Goal: Transaction & Acquisition: Subscribe to service/newsletter

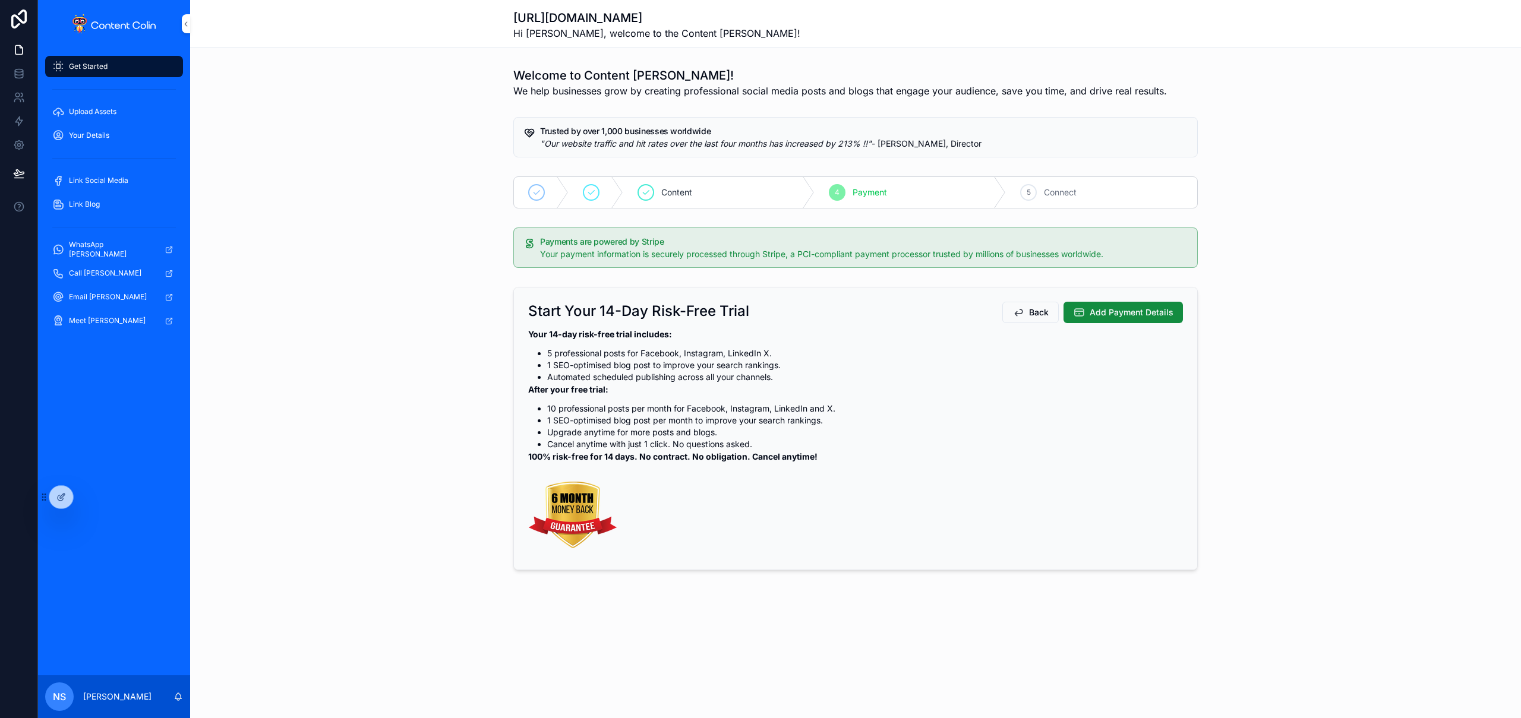
click at [0, 0] on div at bounding box center [0, 0] width 0 height 0
click at [0, 0] on icon at bounding box center [0, 0] width 0 height 0
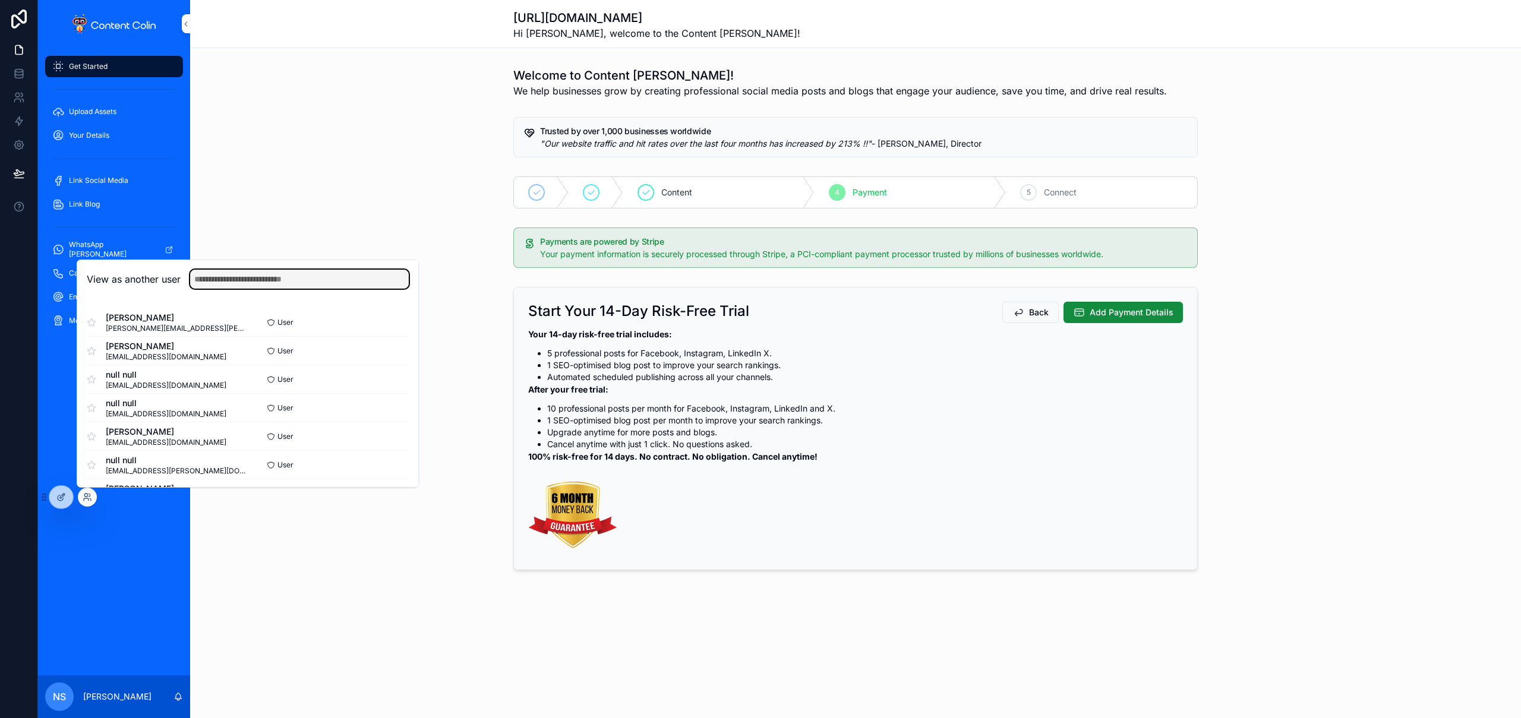
click at [265, 273] on input "text" at bounding box center [299, 279] width 219 height 19
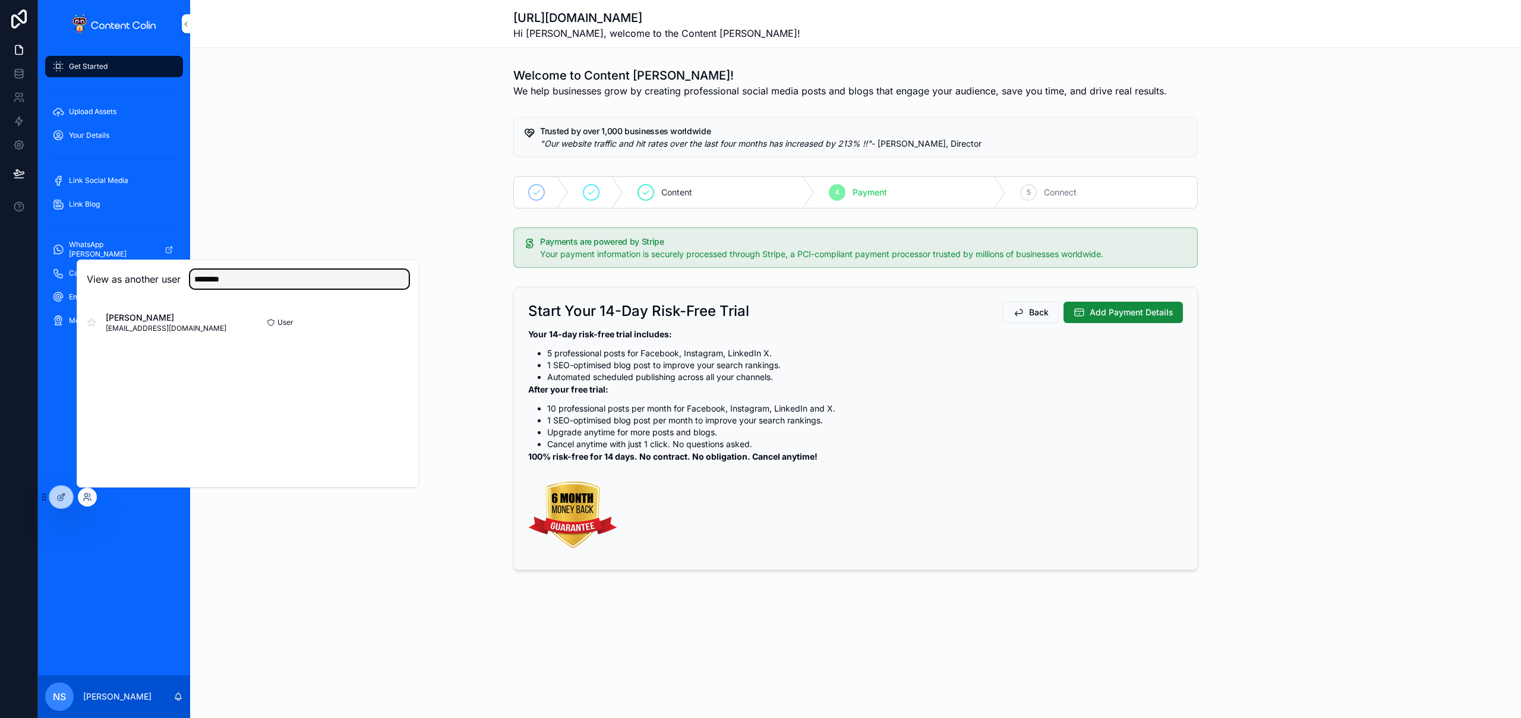
type input "********"
click at [0, 0] on button "Select" at bounding box center [0, 0] width 0 height 0
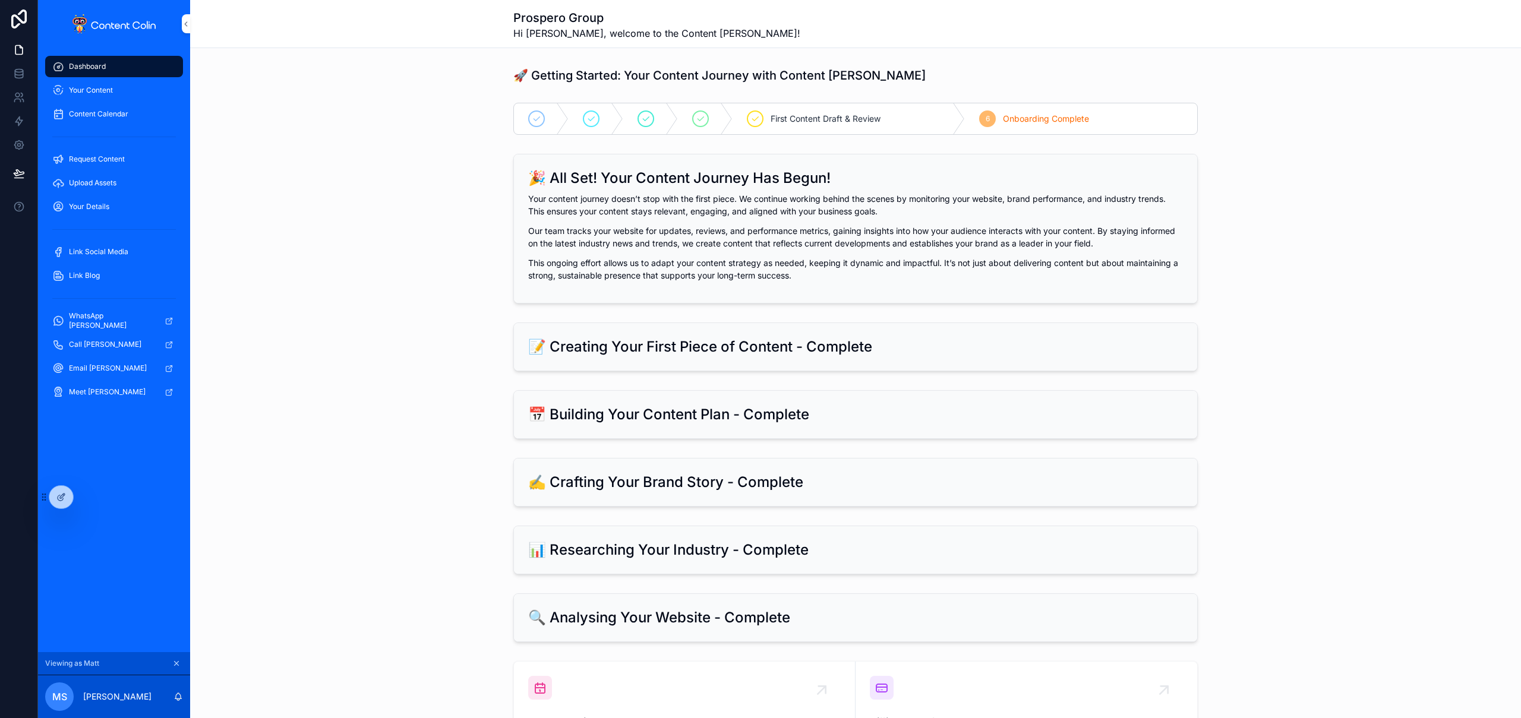
click at [103, 251] on span "Link Social Media" at bounding box center [98, 252] width 59 height 10
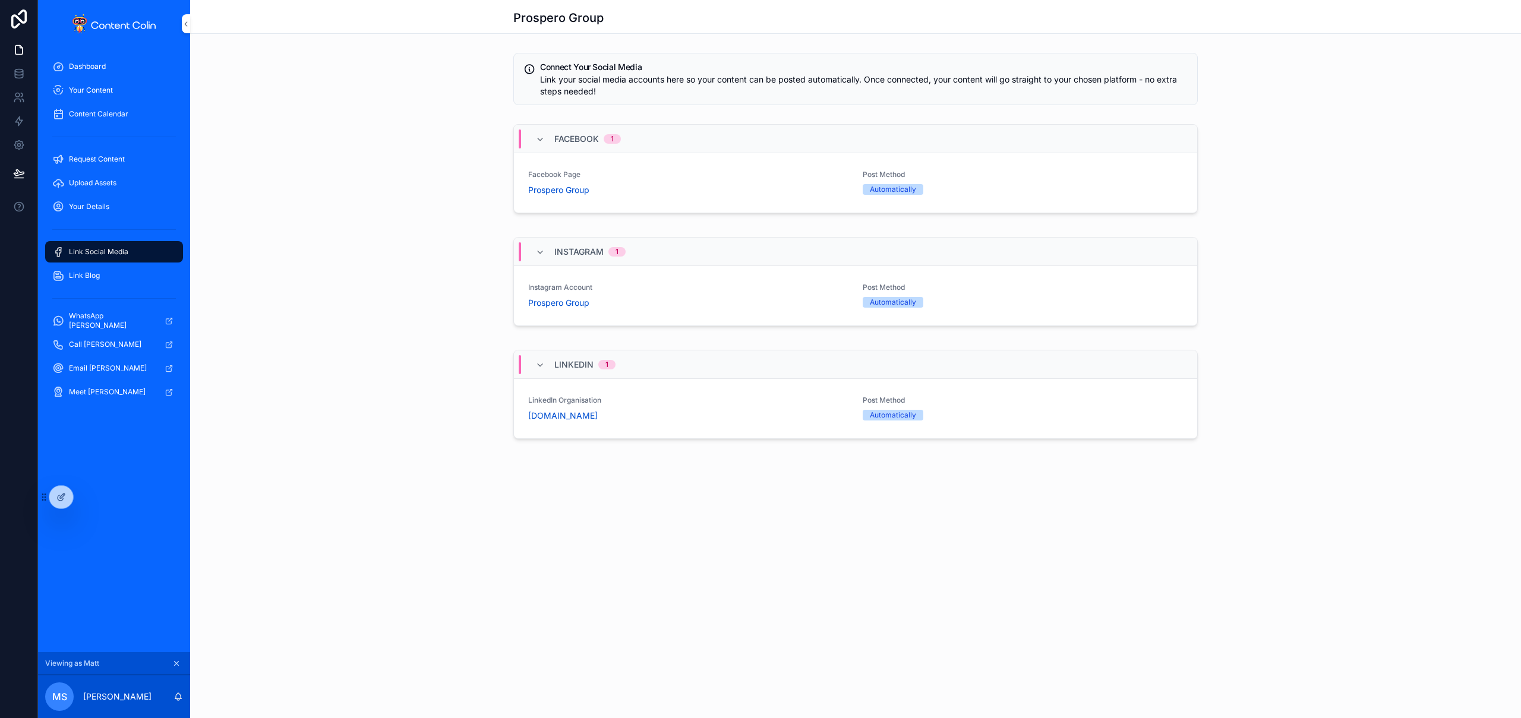
click at [702, 403] on span "LinkedIn Organisation" at bounding box center [688, 401] width 320 height 10
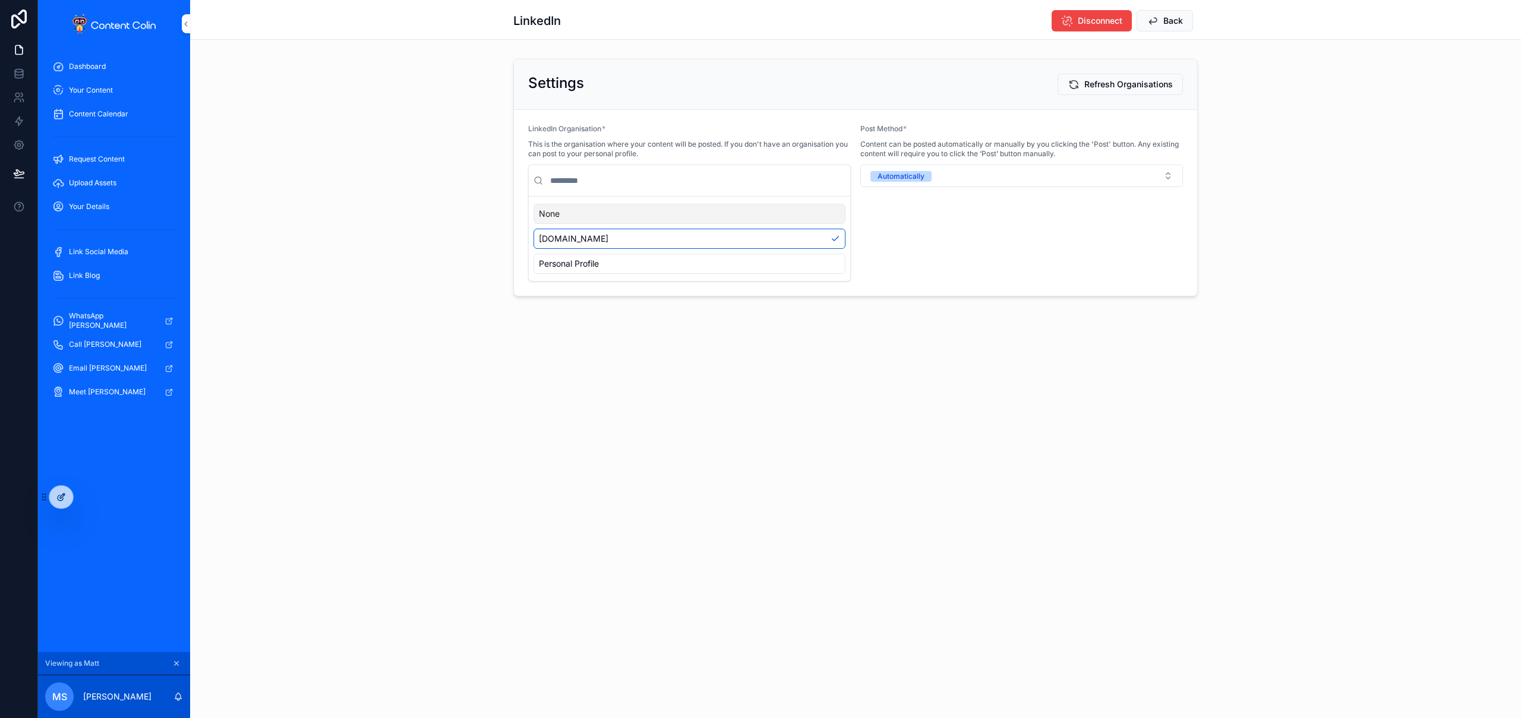
click at [67, 500] on div at bounding box center [61, 497] width 24 height 23
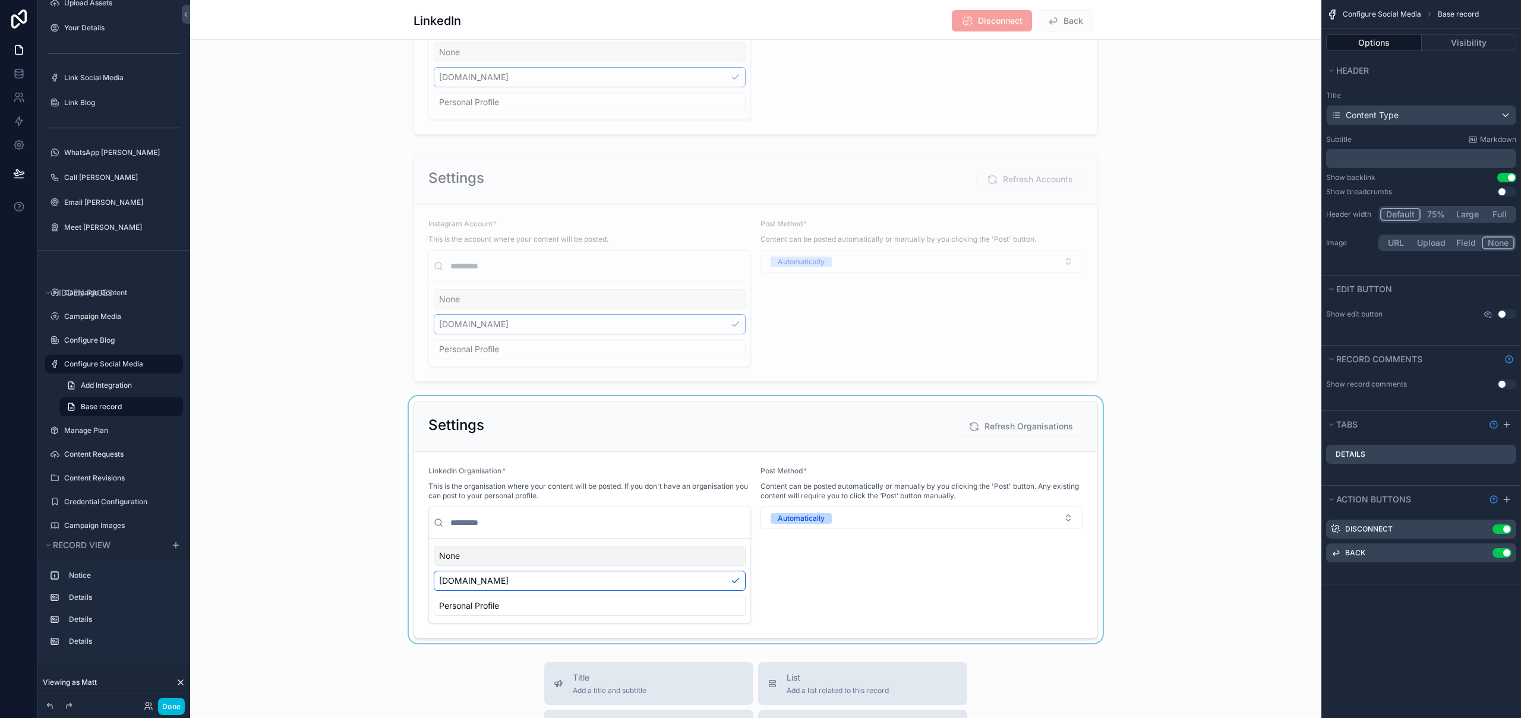
scroll to position [285, 0]
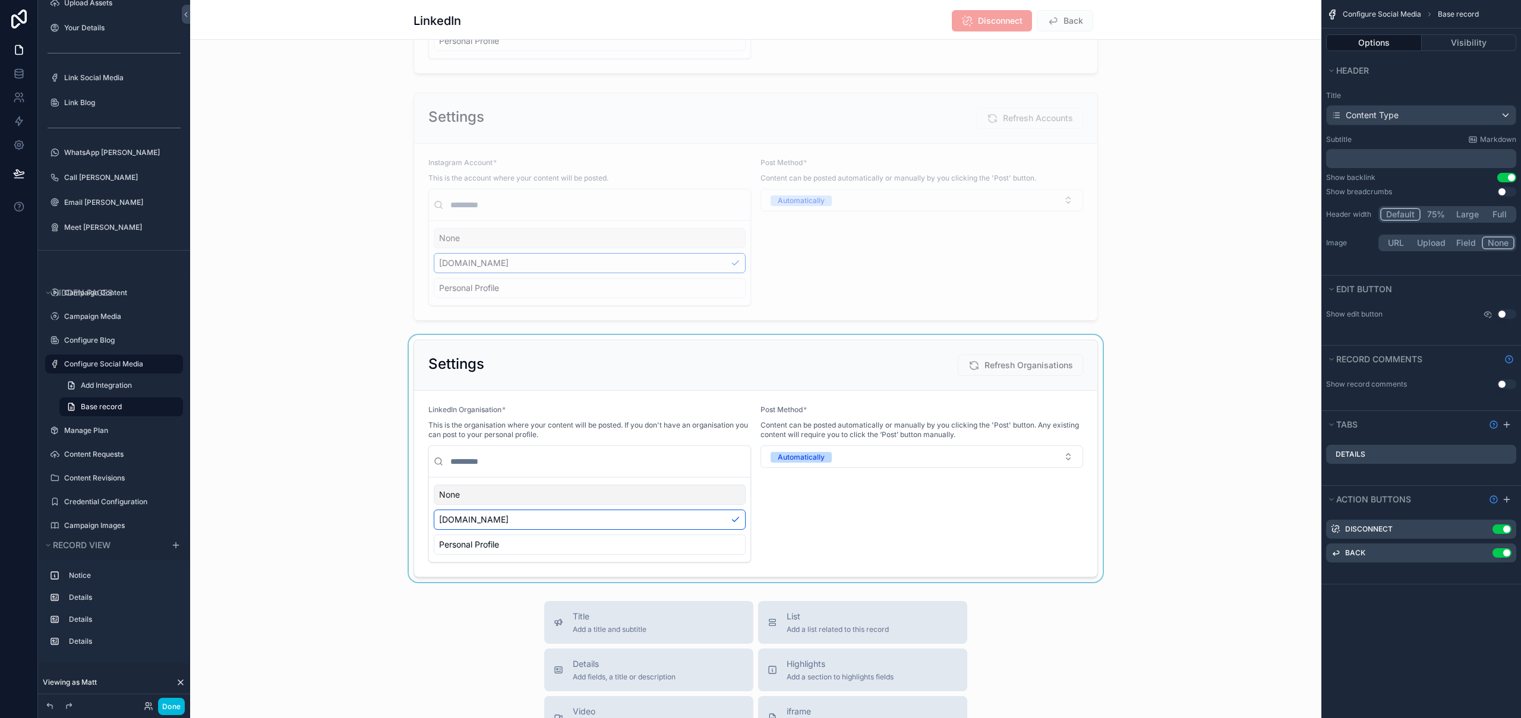
click at [586, 341] on div "scrollable content" at bounding box center [755, 458] width 1131 height 247
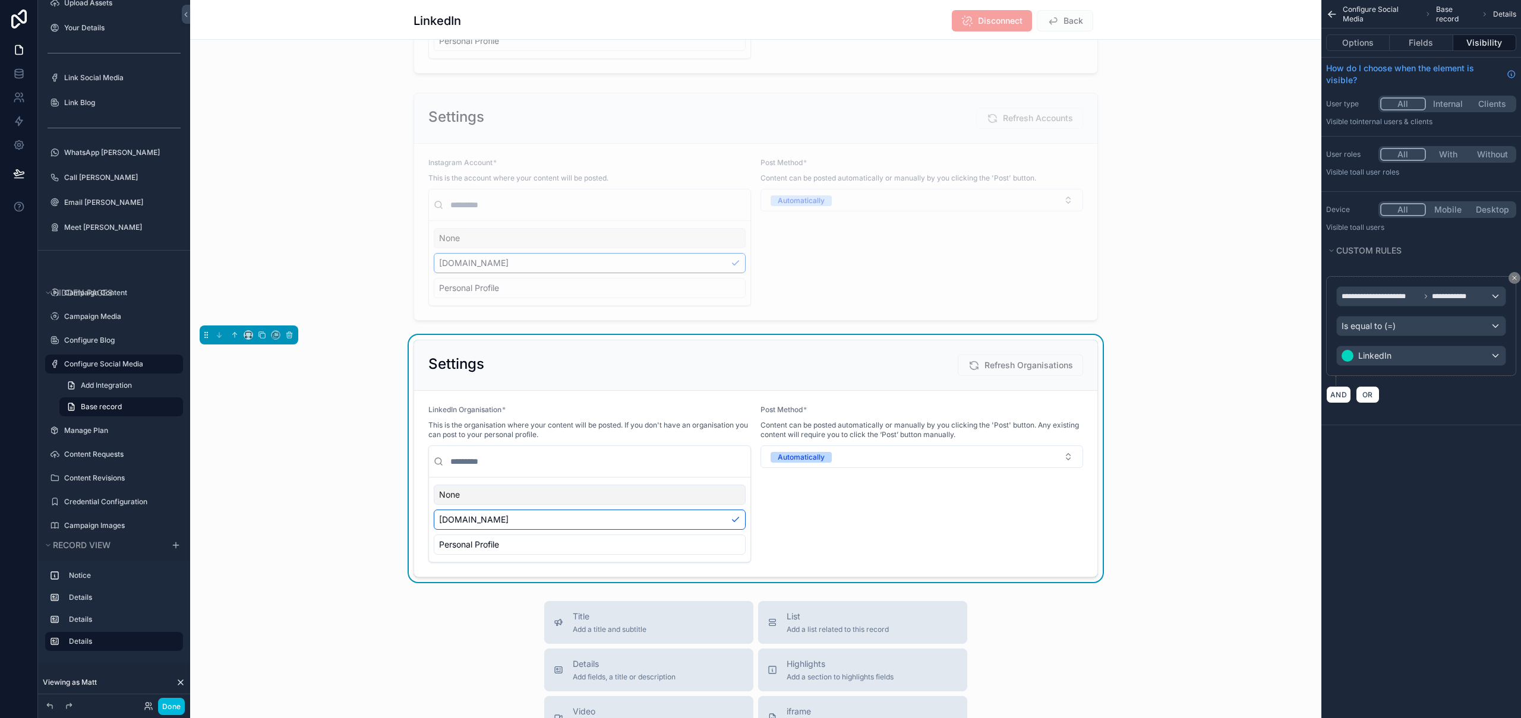
scroll to position [266, 0]
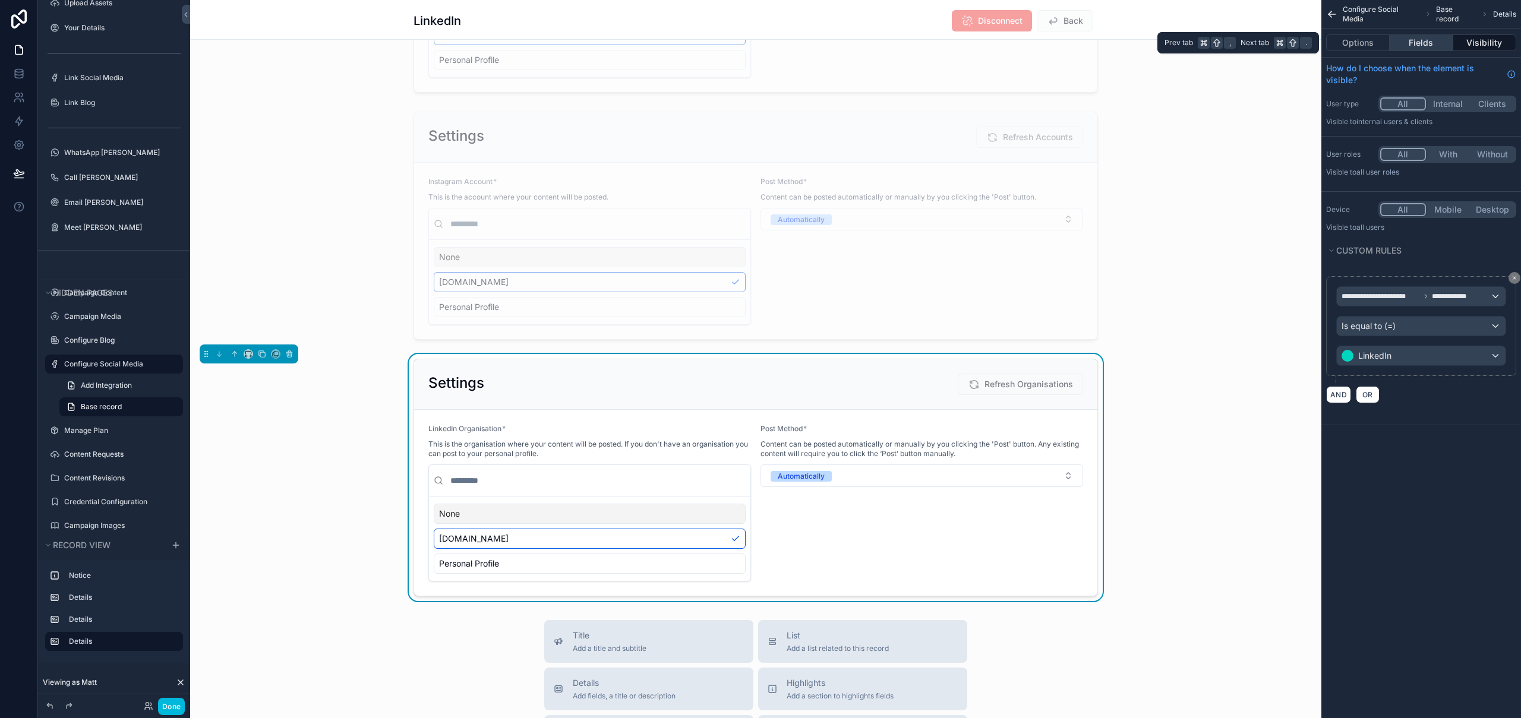
click at [1433, 47] on button "Fields" at bounding box center [1420, 42] width 63 height 17
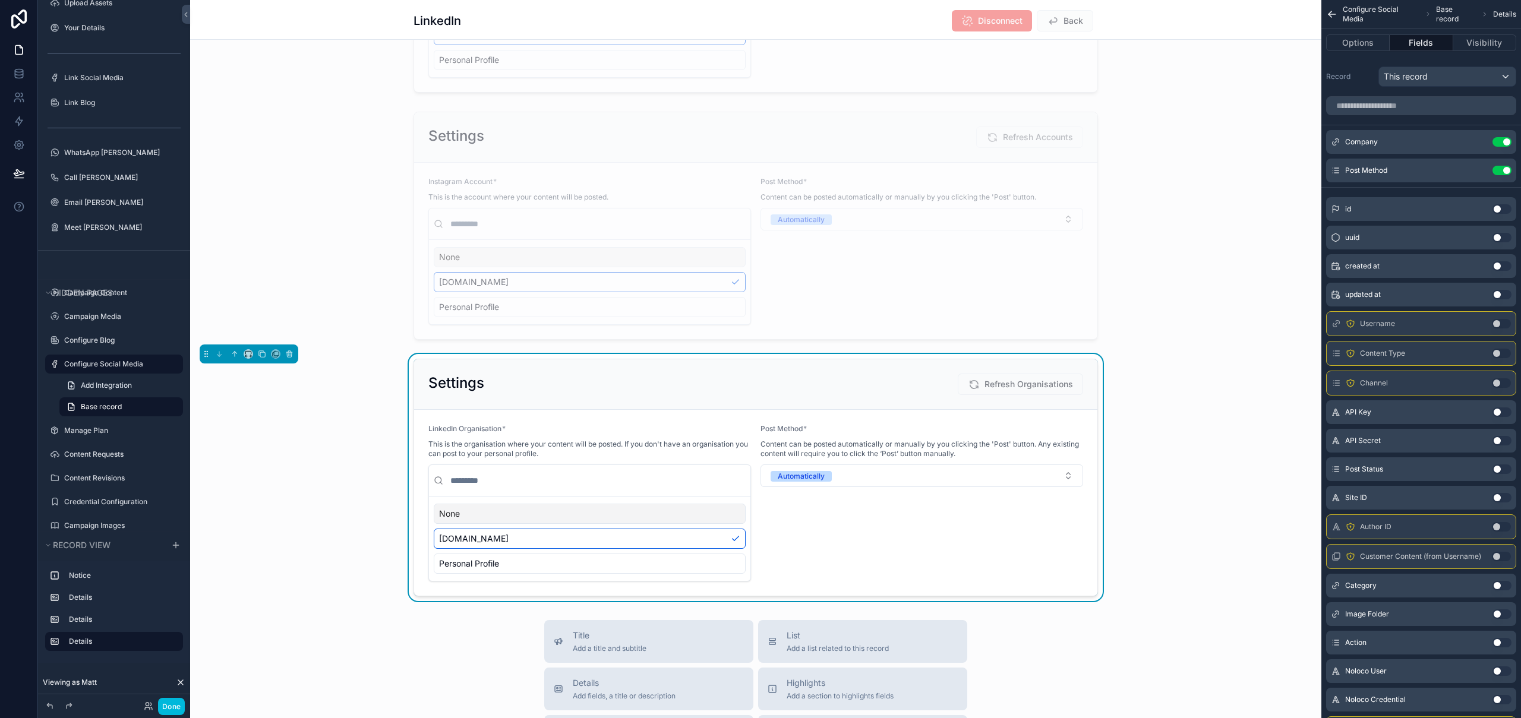
click at [0, 0] on icon "scrollable content" at bounding box center [0, 0] width 0 height 0
click at [1364, 42] on button "Options" at bounding box center [1358, 42] width 64 height 17
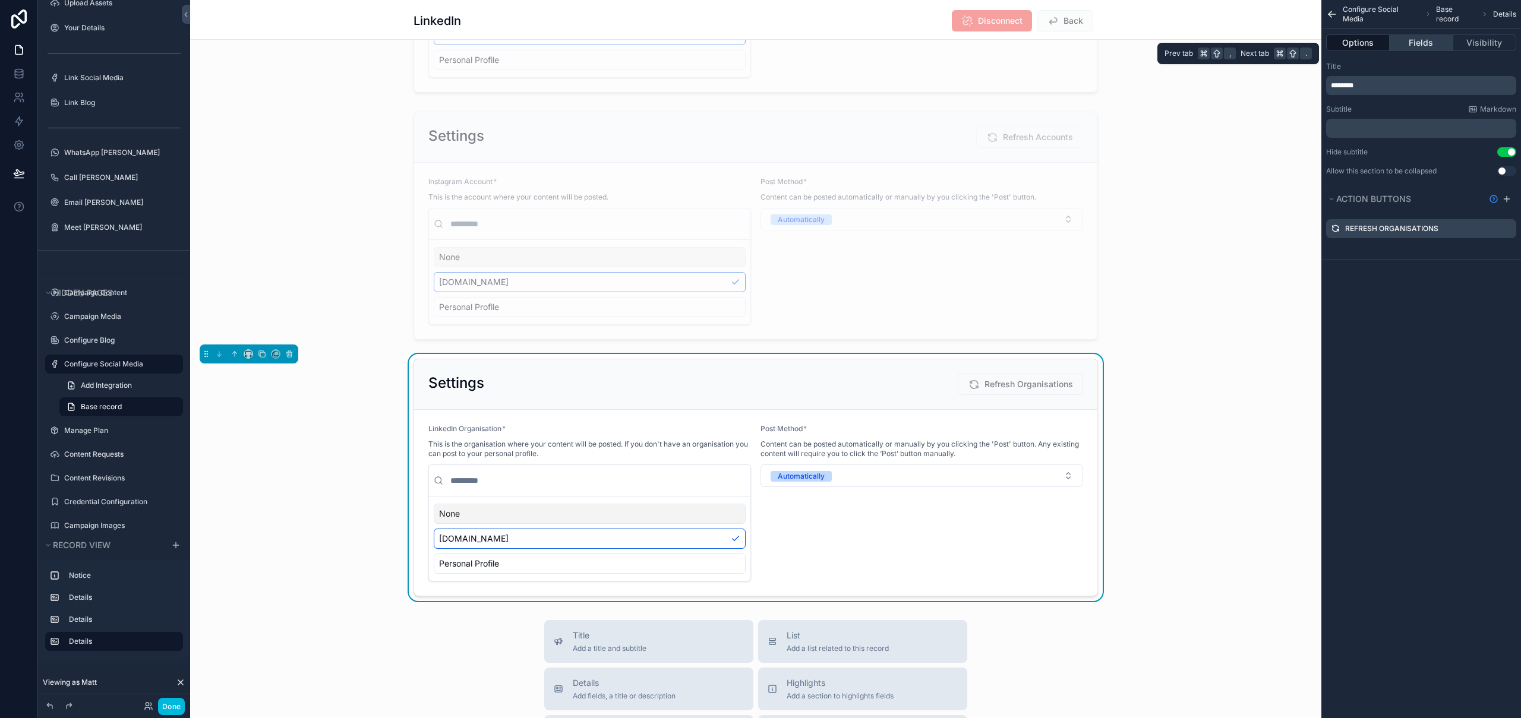
click at [1417, 39] on button "Fields" at bounding box center [1420, 42] width 63 height 17
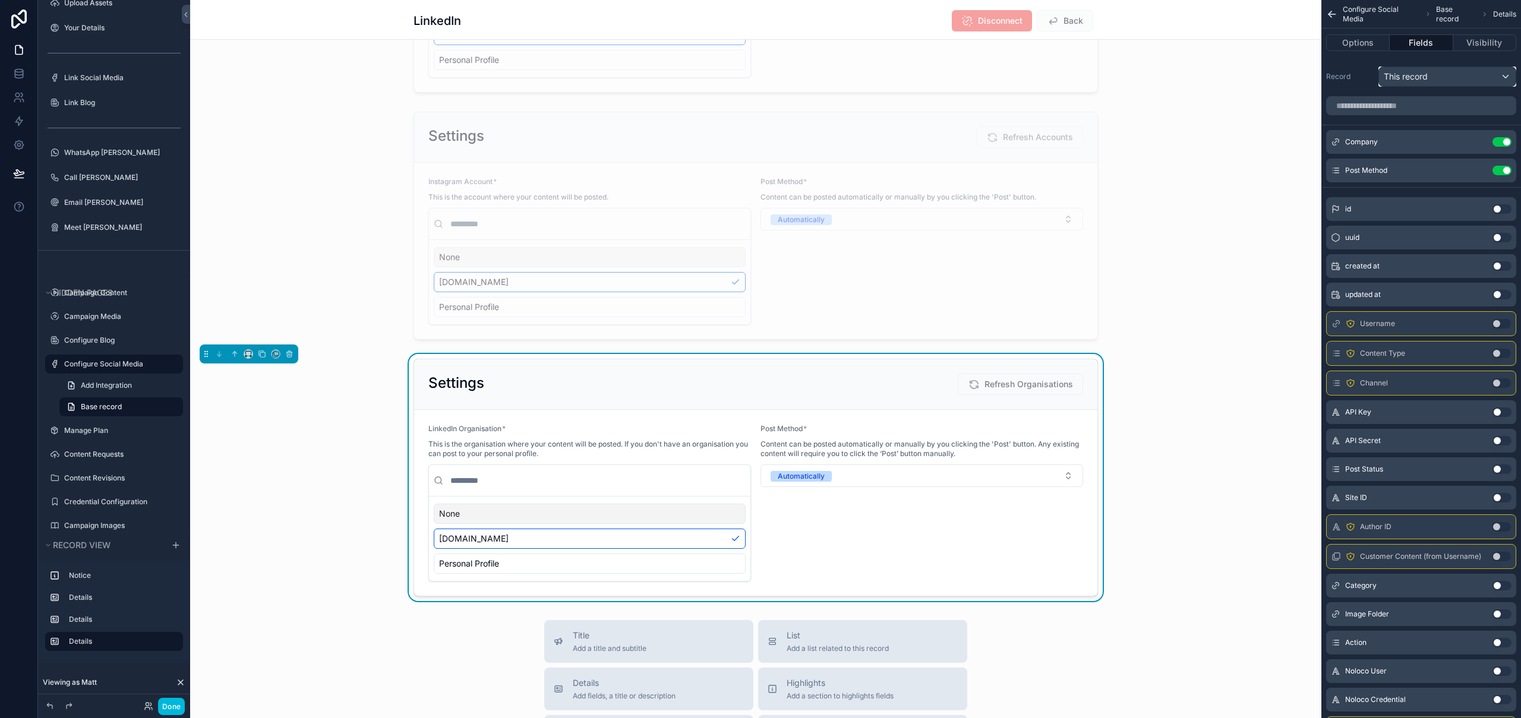
click at [1426, 72] on span "This record" at bounding box center [1405, 77] width 44 height 12
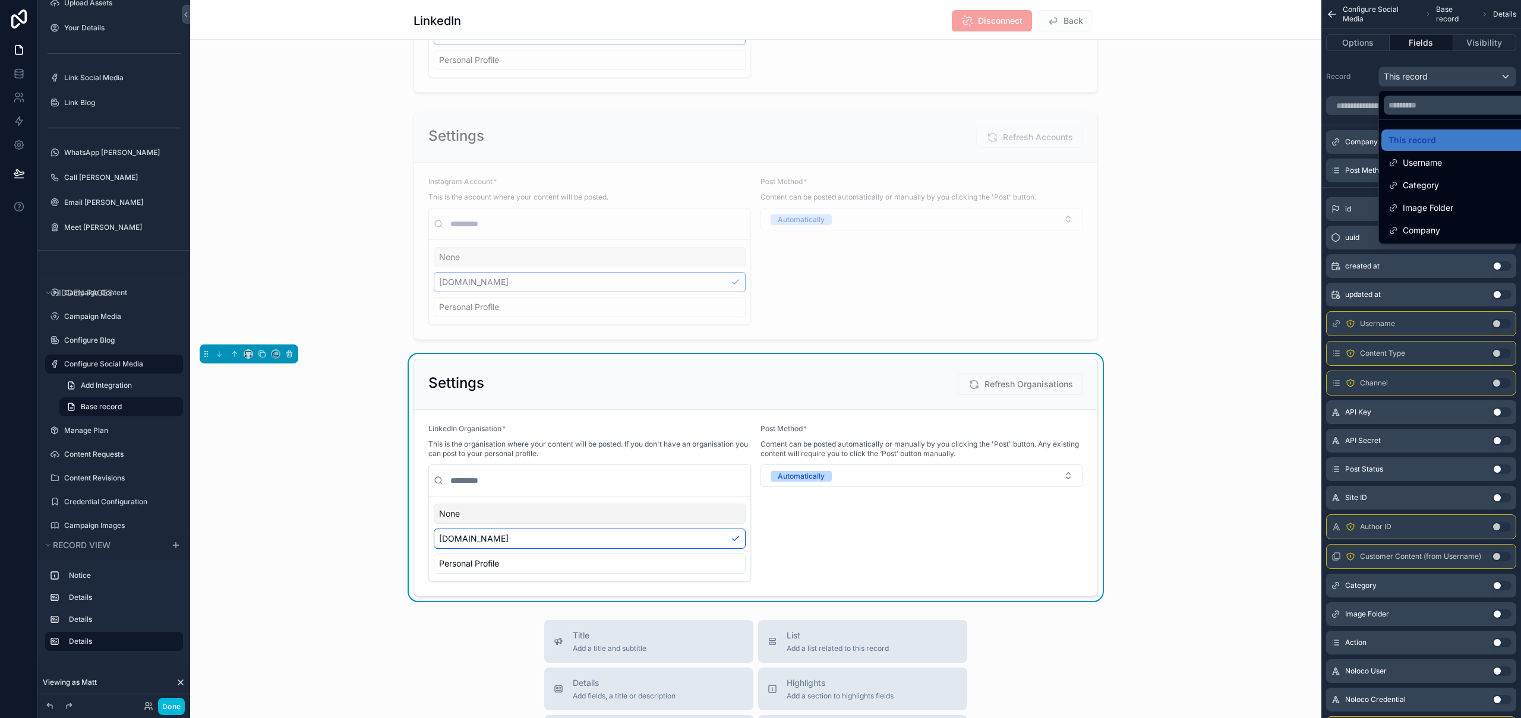
click at [1480, 56] on div "scrollable content" at bounding box center [760, 359] width 1521 height 718
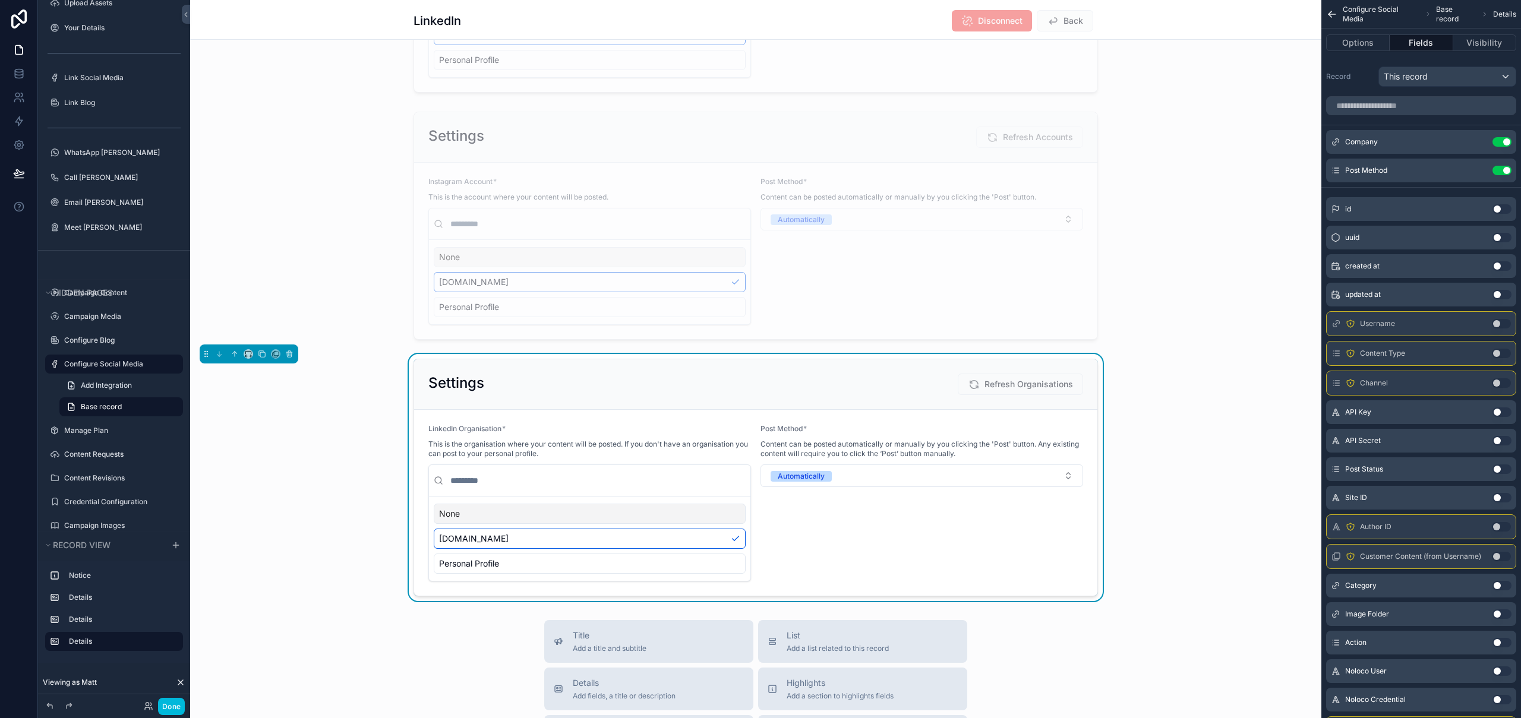
click at [0, 0] on icon "scrollable content" at bounding box center [0, 0] width 0 height 0
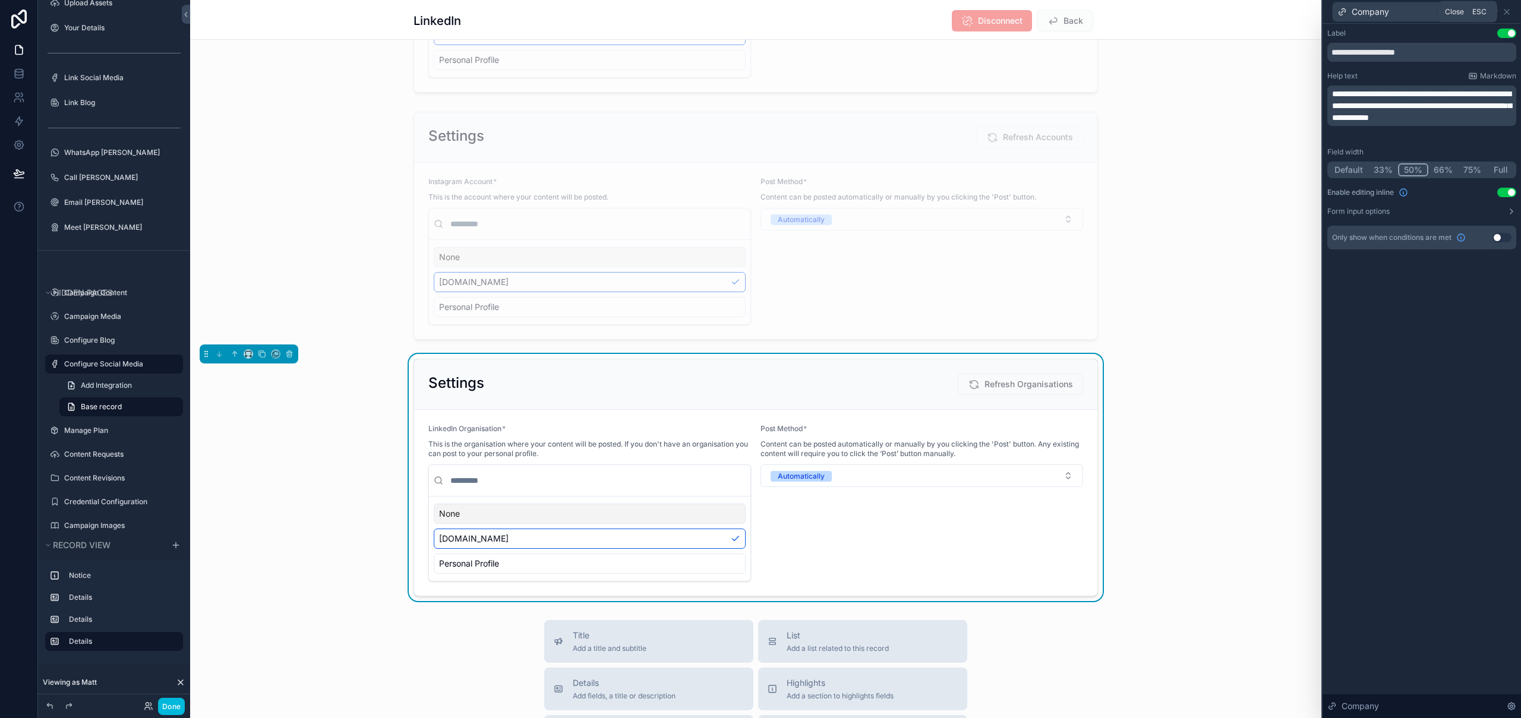
click at [1509, 10] on icon at bounding box center [1507, 12] width 10 height 10
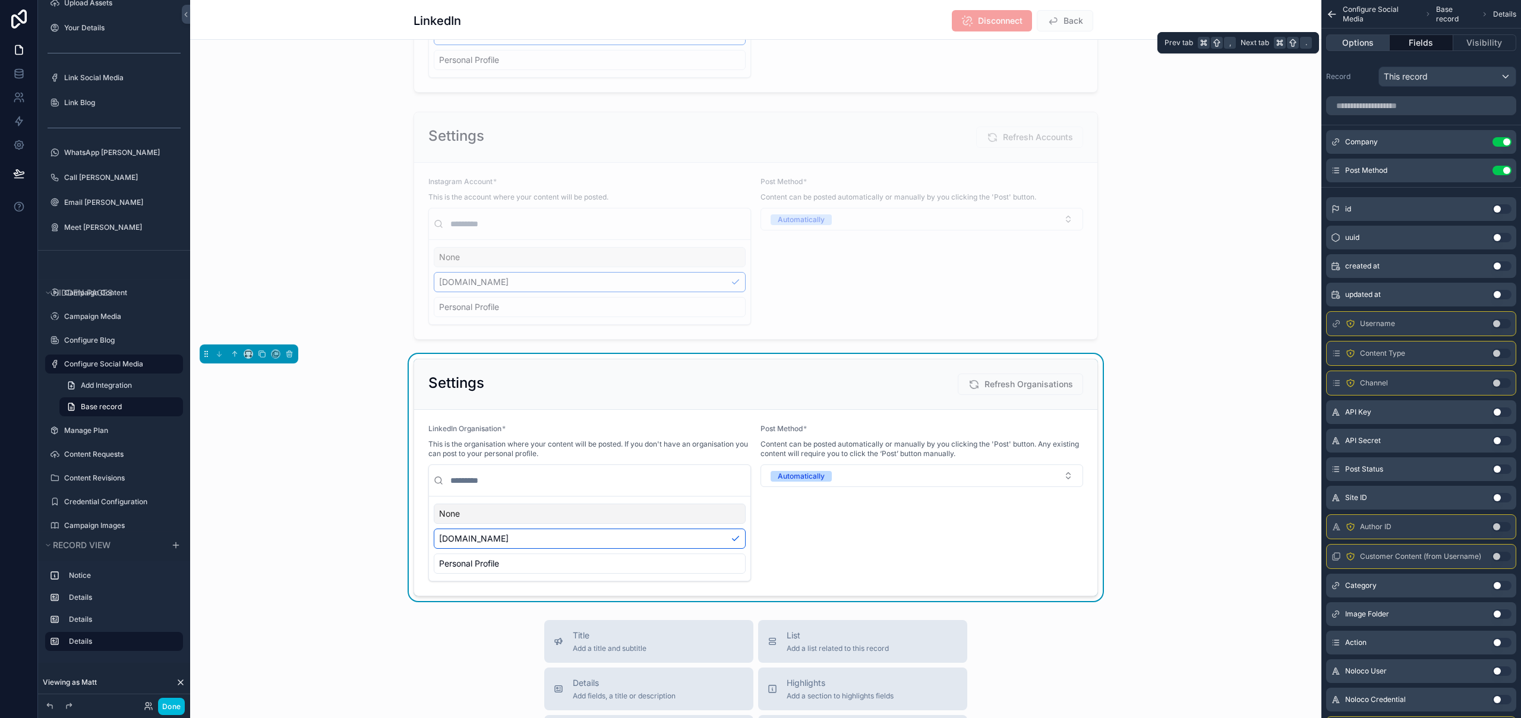
click at [1384, 43] on button "Options" at bounding box center [1358, 42] width 64 height 17
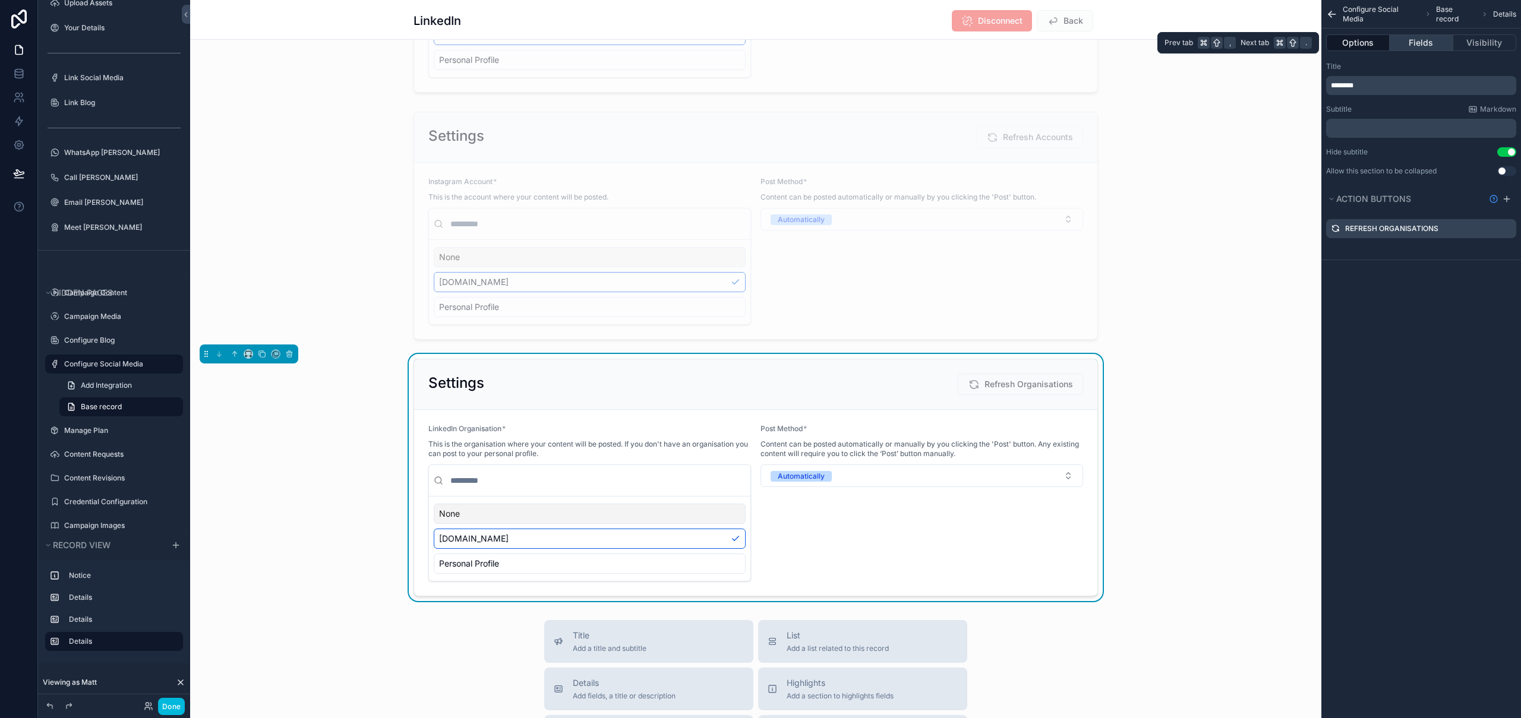
click at [1425, 40] on button "Fields" at bounding box center [1420, 42] width 63 height 17
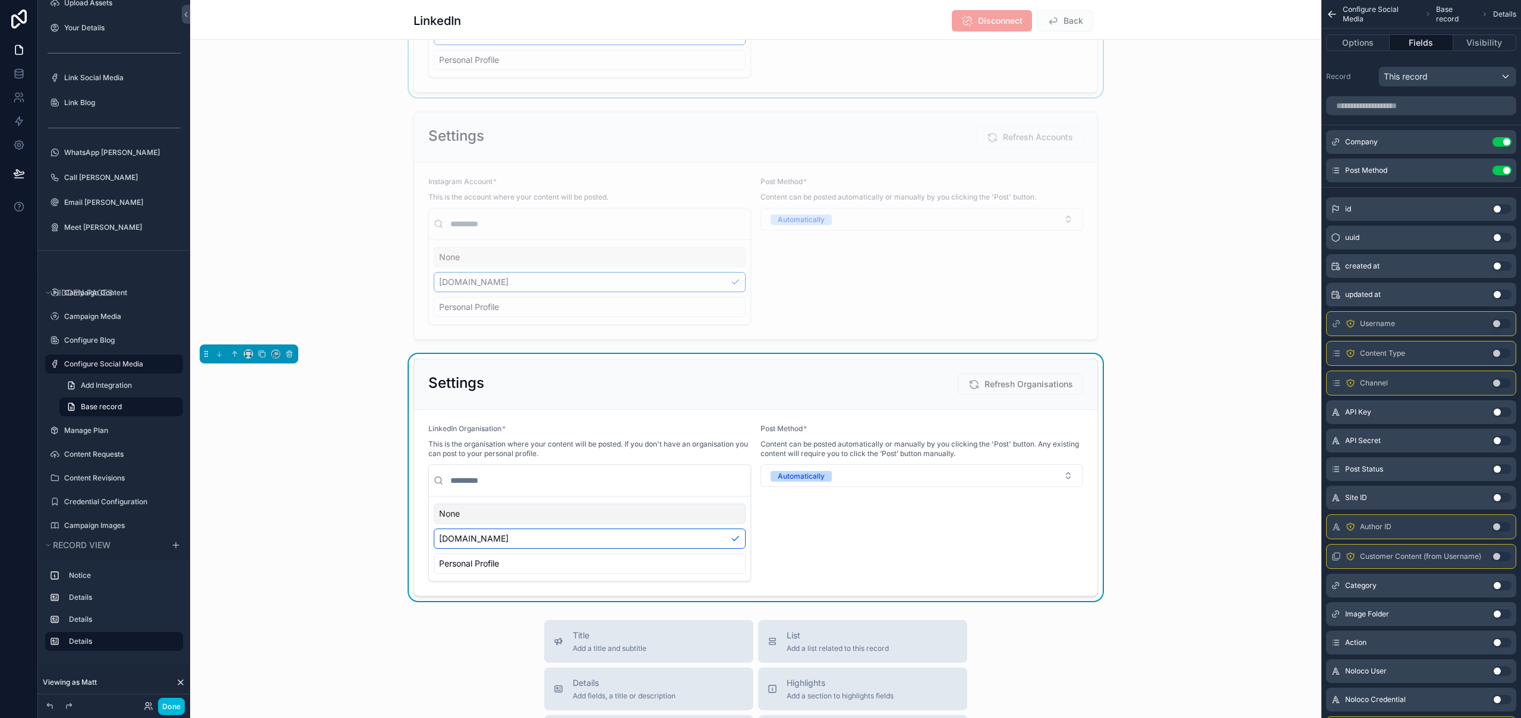
scroll to position [0, 0]
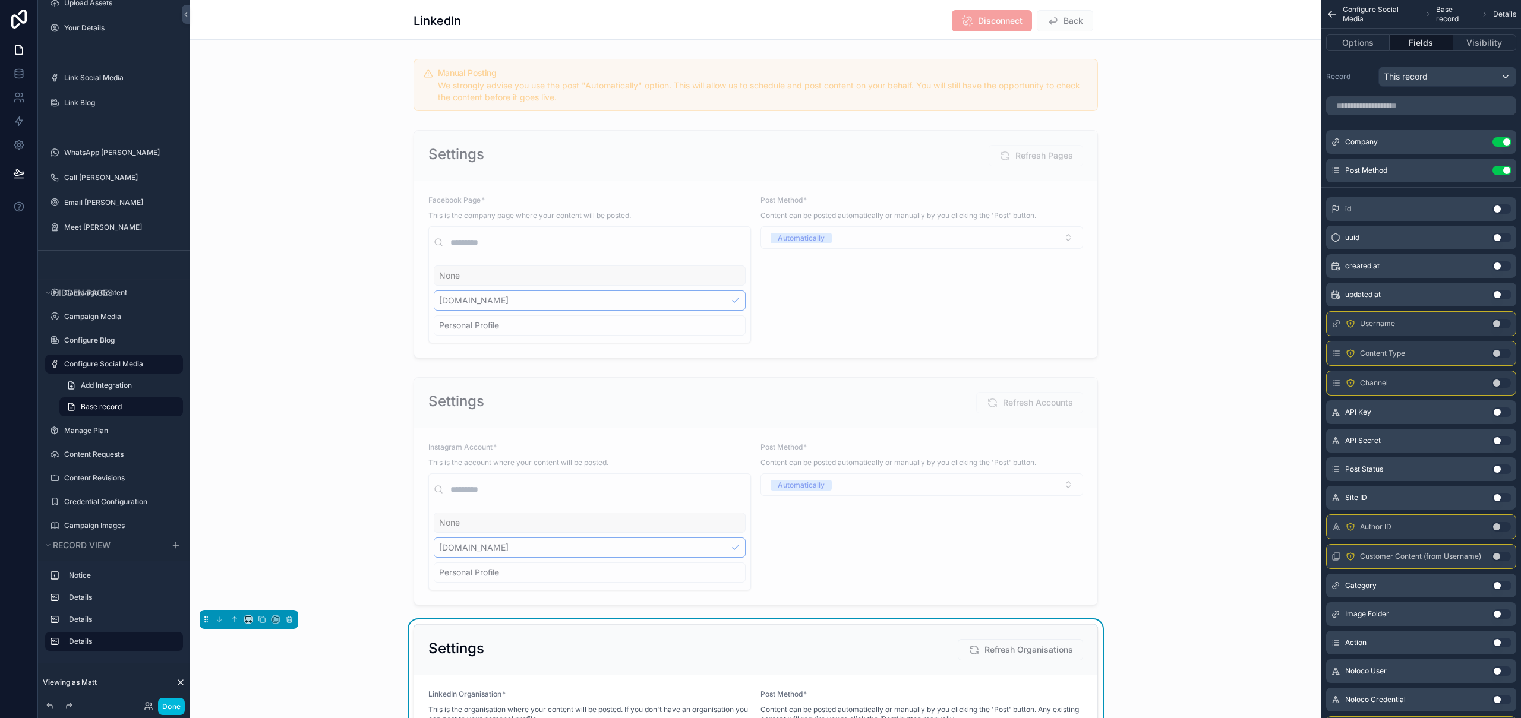
click at [1255, 22] on div "LinkedIn Disconnect Back" at bounding box center [755, 20] width 1131 height 40
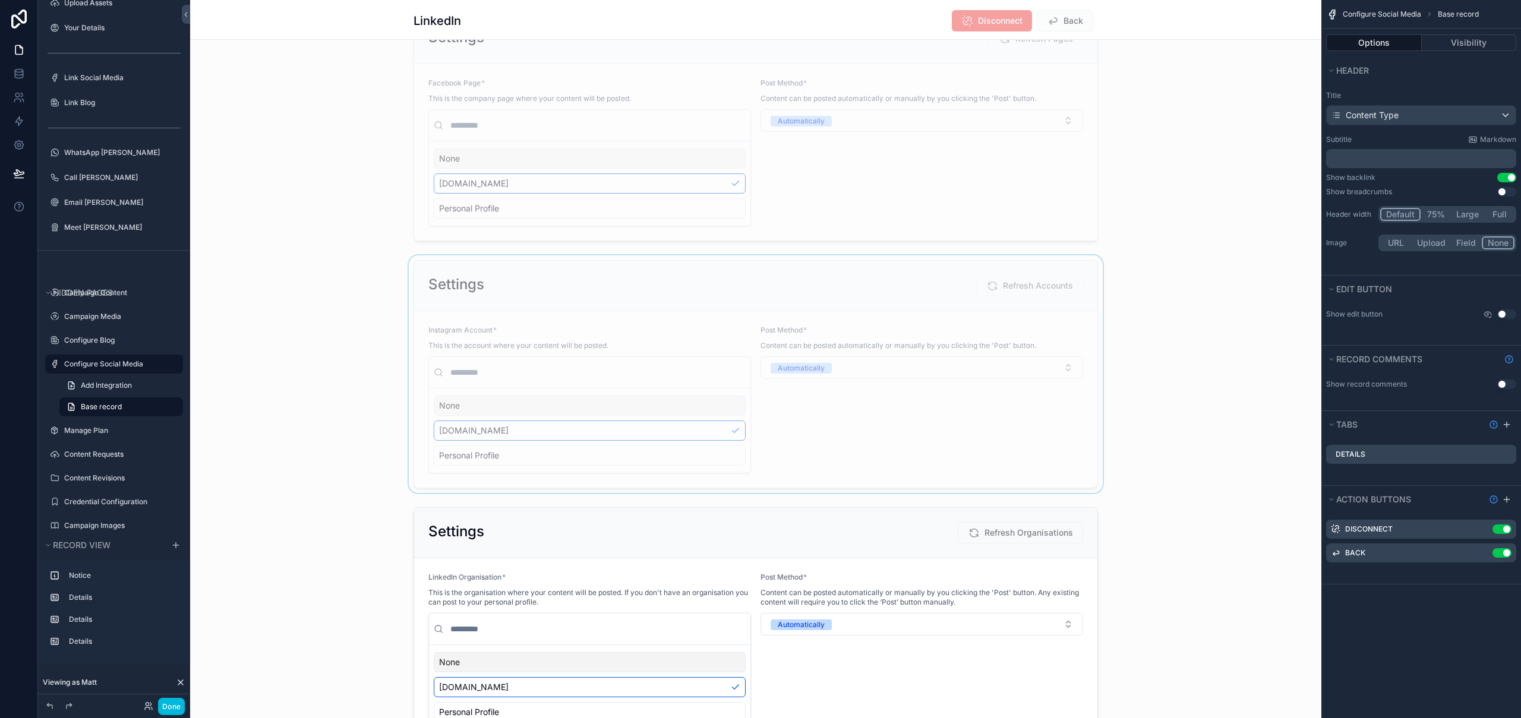
scroll to position [164, 0]
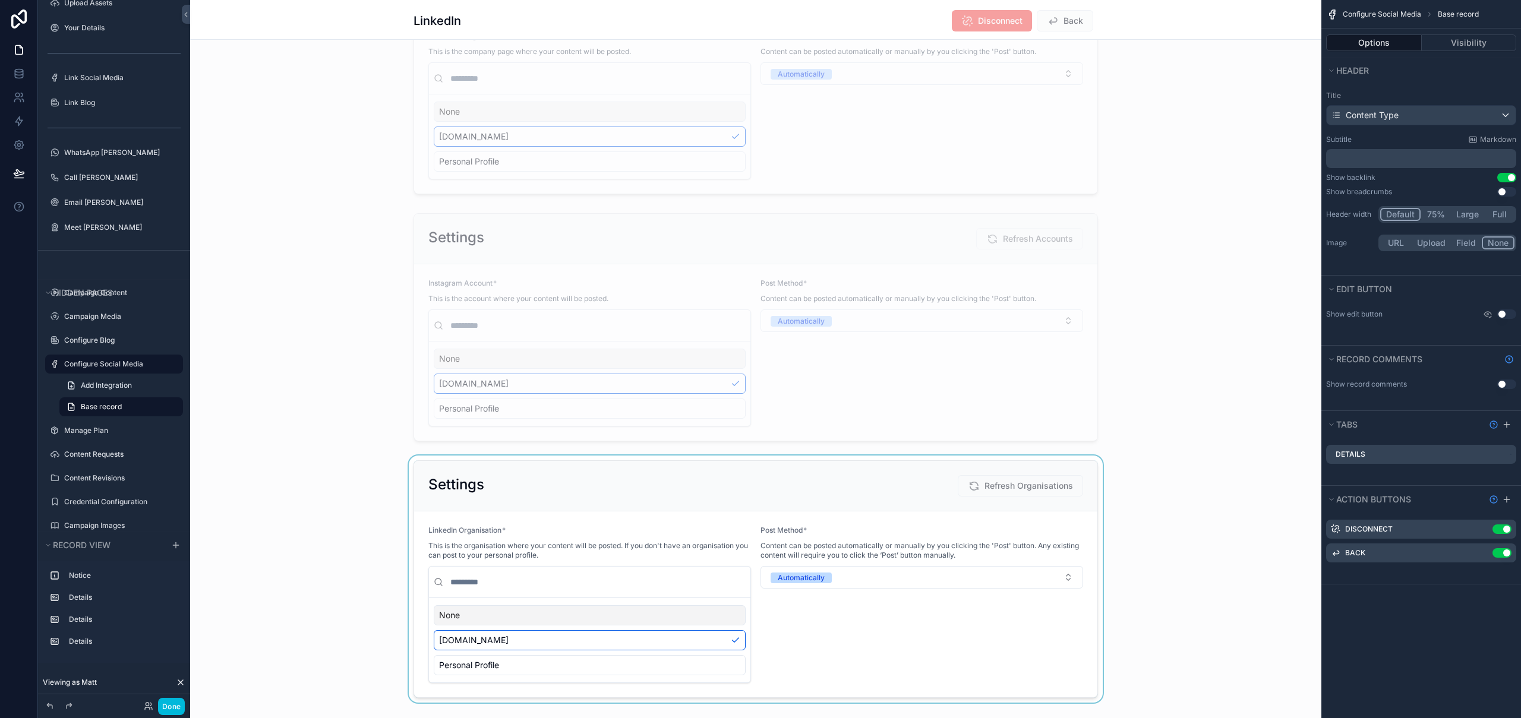
click at [734, 462] on div "scrollable content" at bounding box center [755, 579] width 1131 height 247
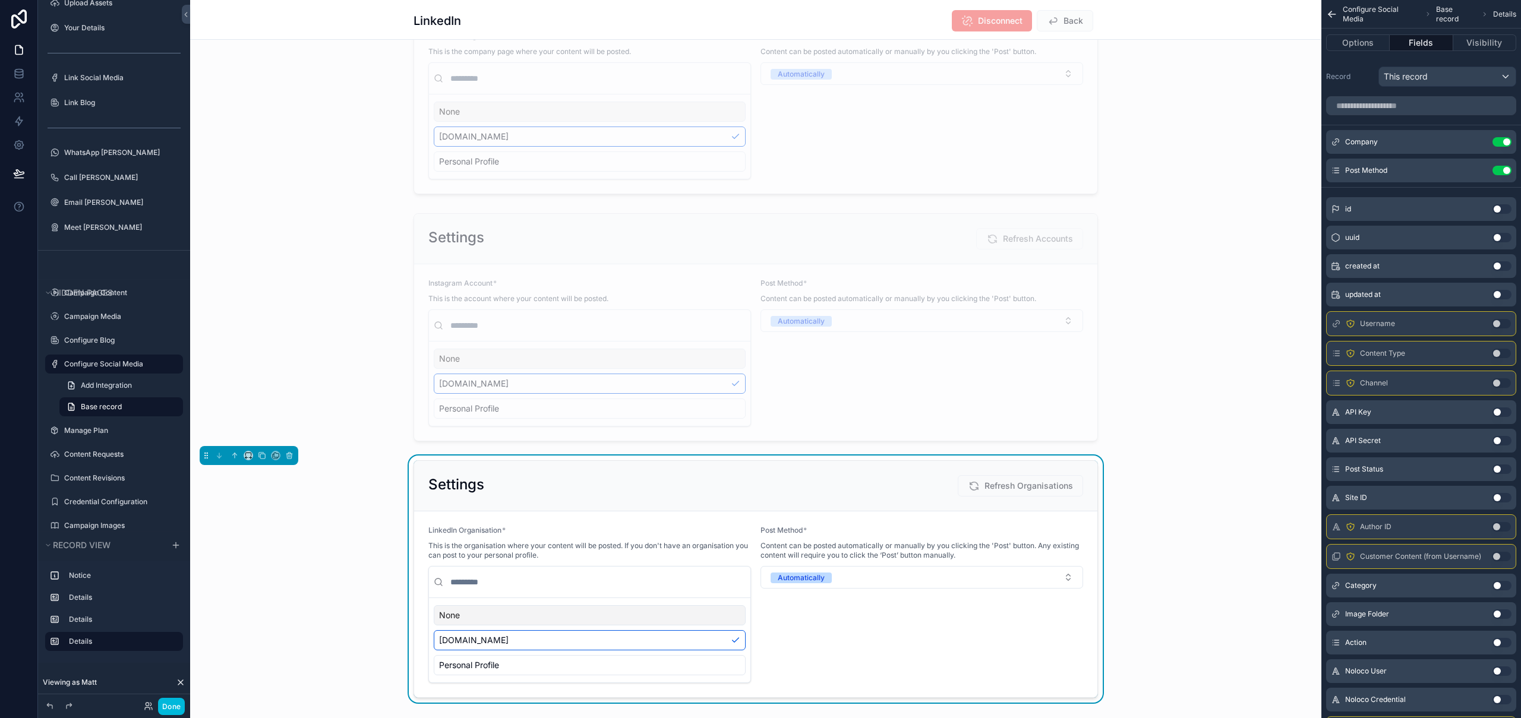
click at [0, 0] on icon "scrollable content" at bounding box center [0, 0] width 0 height 0
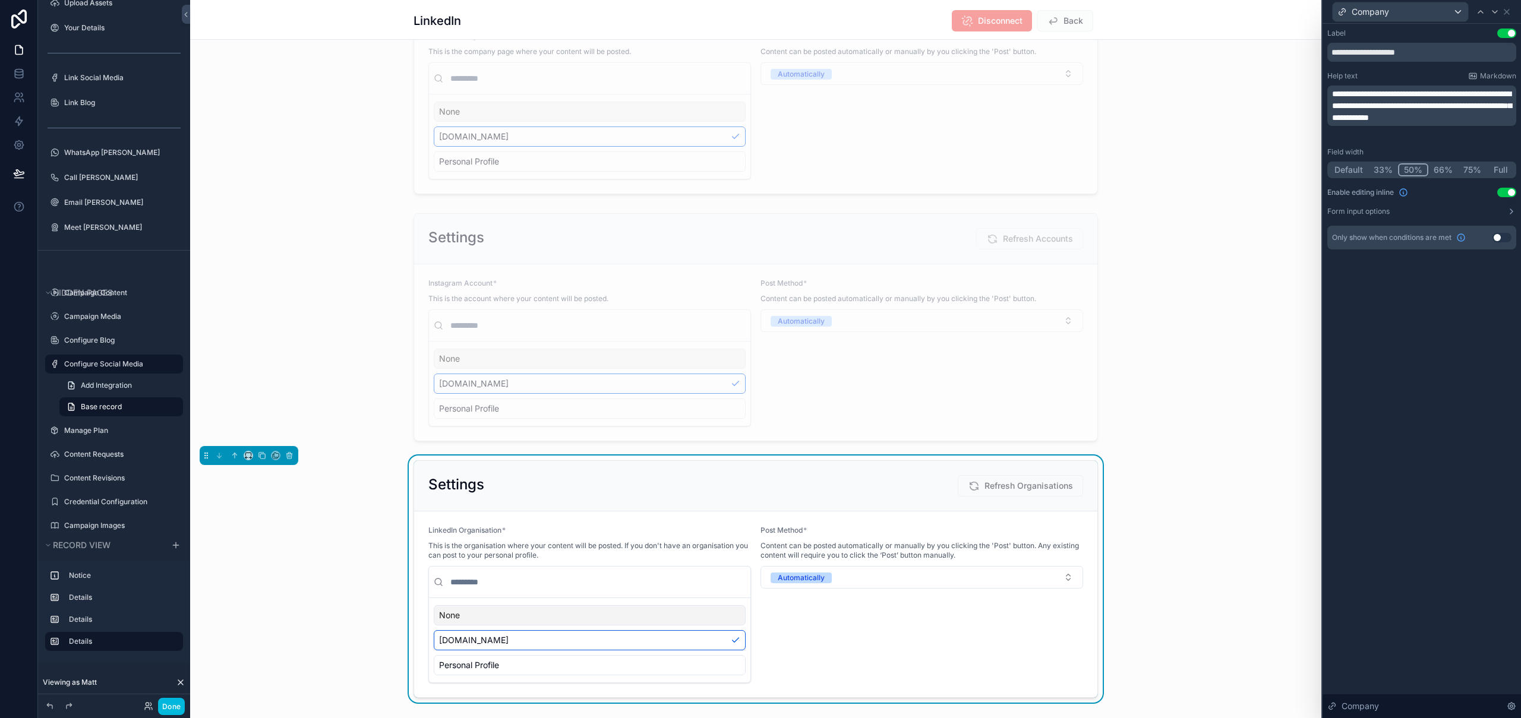
click at [1373, 214] on label "Form input options" at bounding box center [1358, 212] width 62 height 10
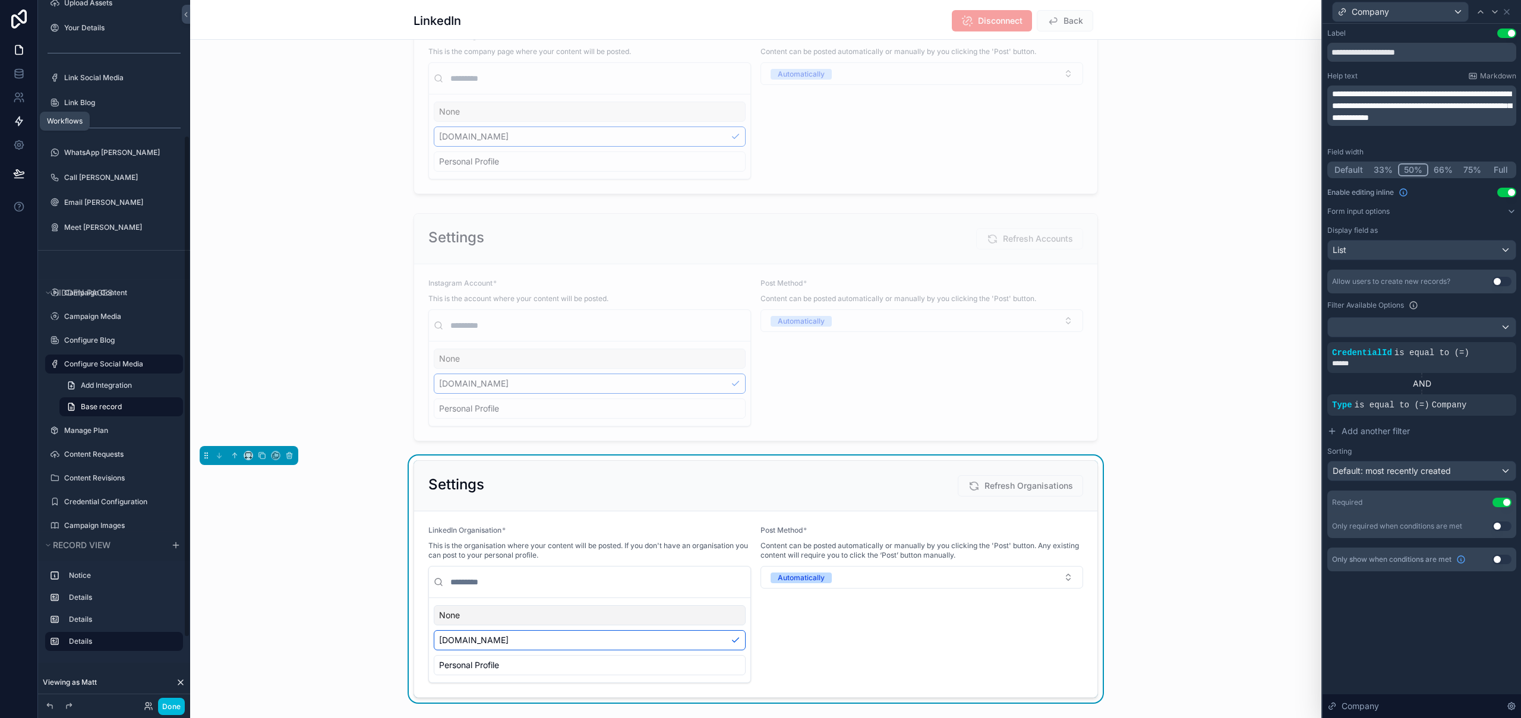
click at [18, 123] on icon at bounding box center [18, 121] width 7 height 9
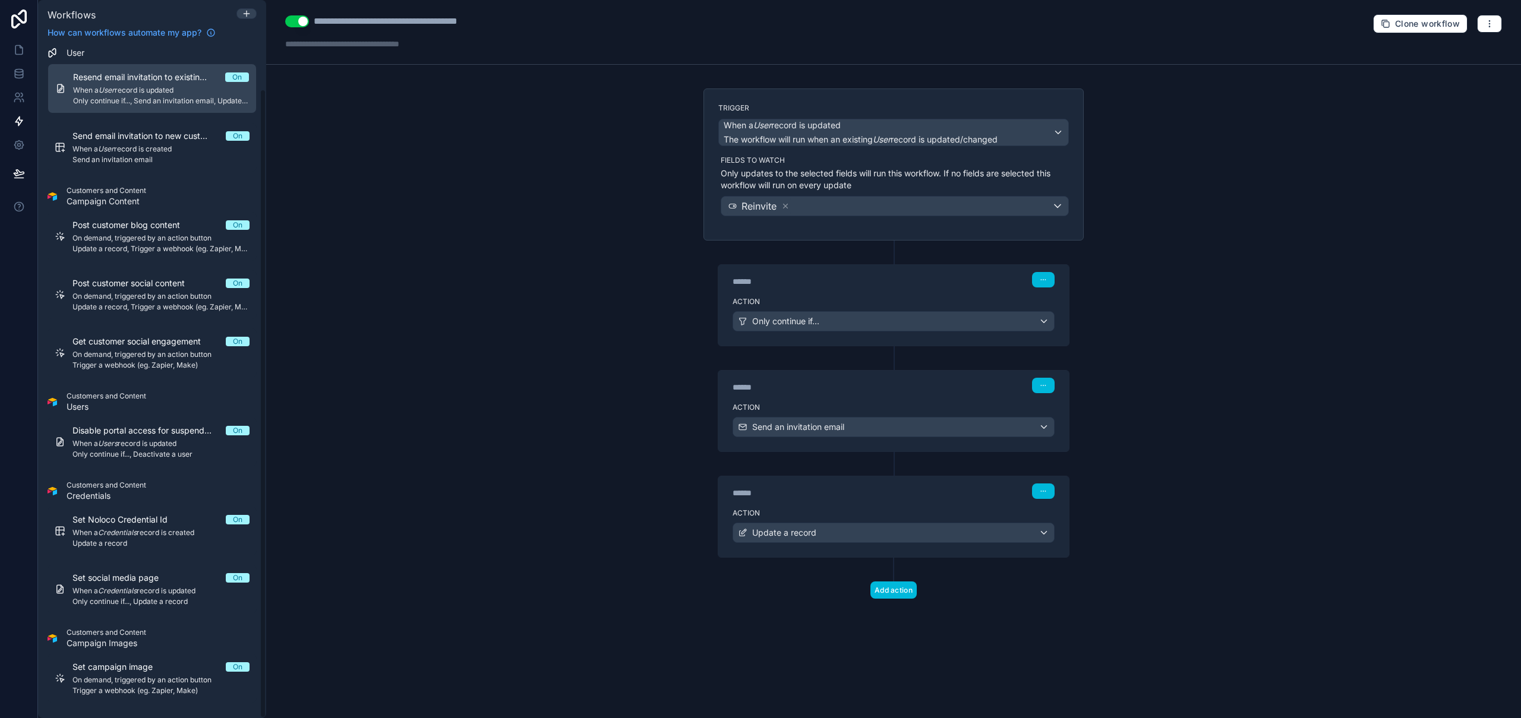
scroll to position [46, 0]
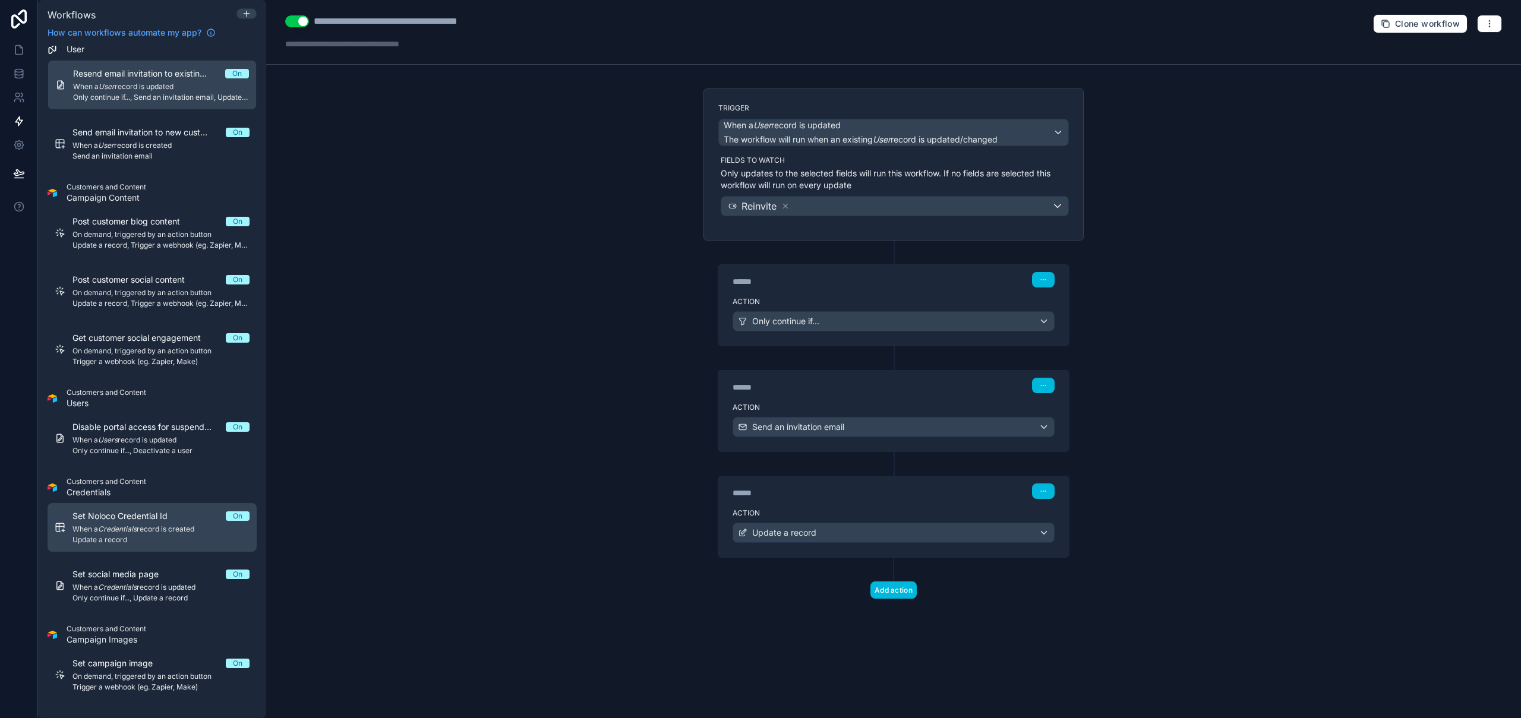
click at [146, 530] on span "When a Credentials record is created" at bounding box center [160, 530] width 177 height 10
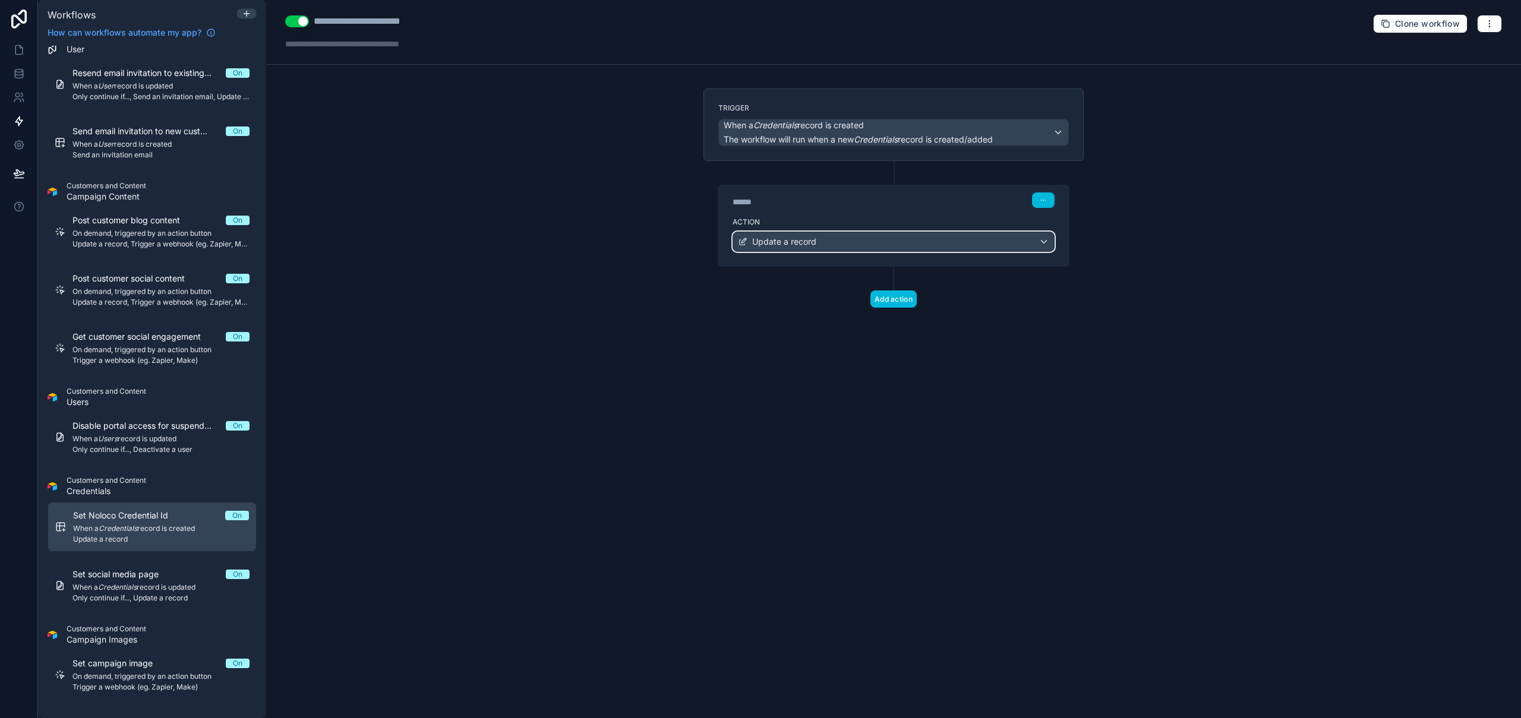
click at [812, 238] on span "Update a record" at bounding box center [784, 242] width 64 height 12
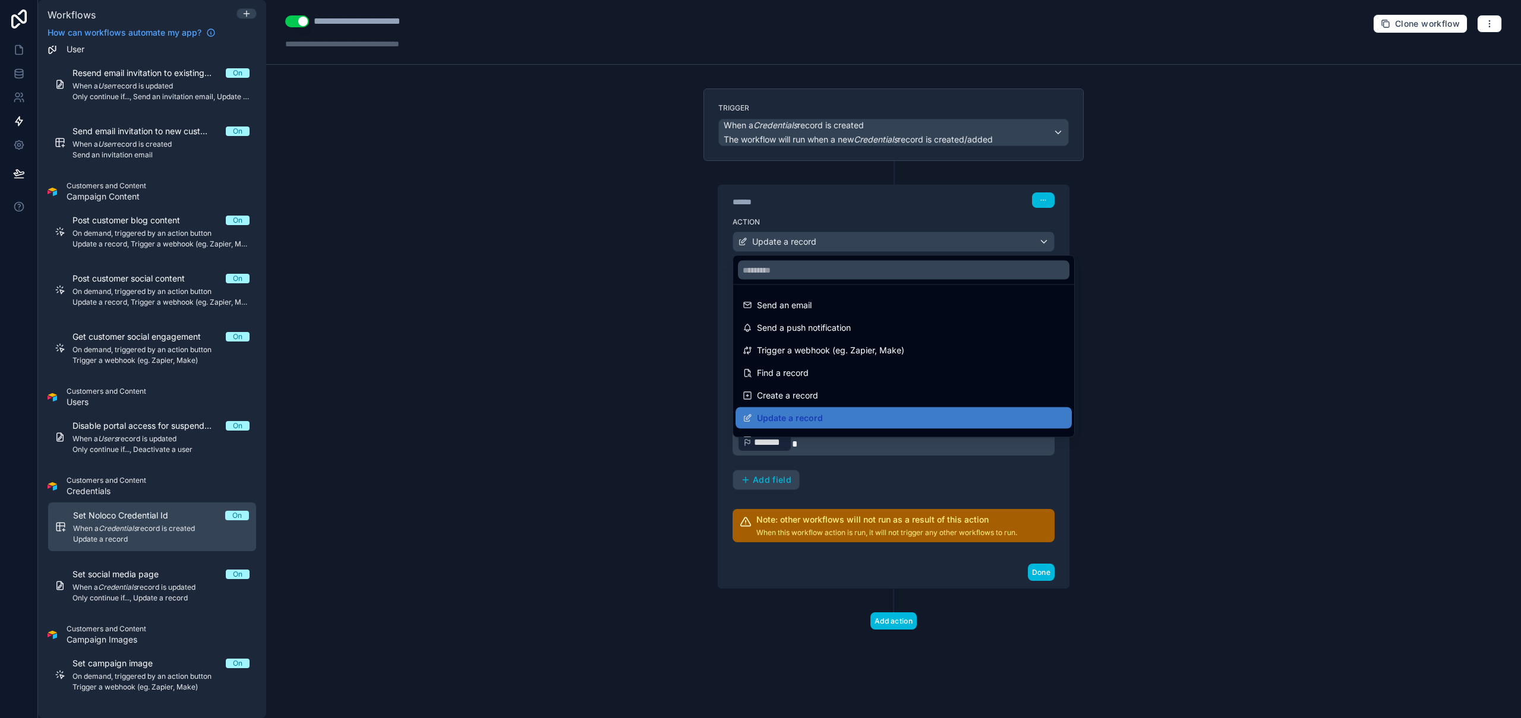
click at [599, 250] on div at bounding box center [760, 359] width 1521 height 718
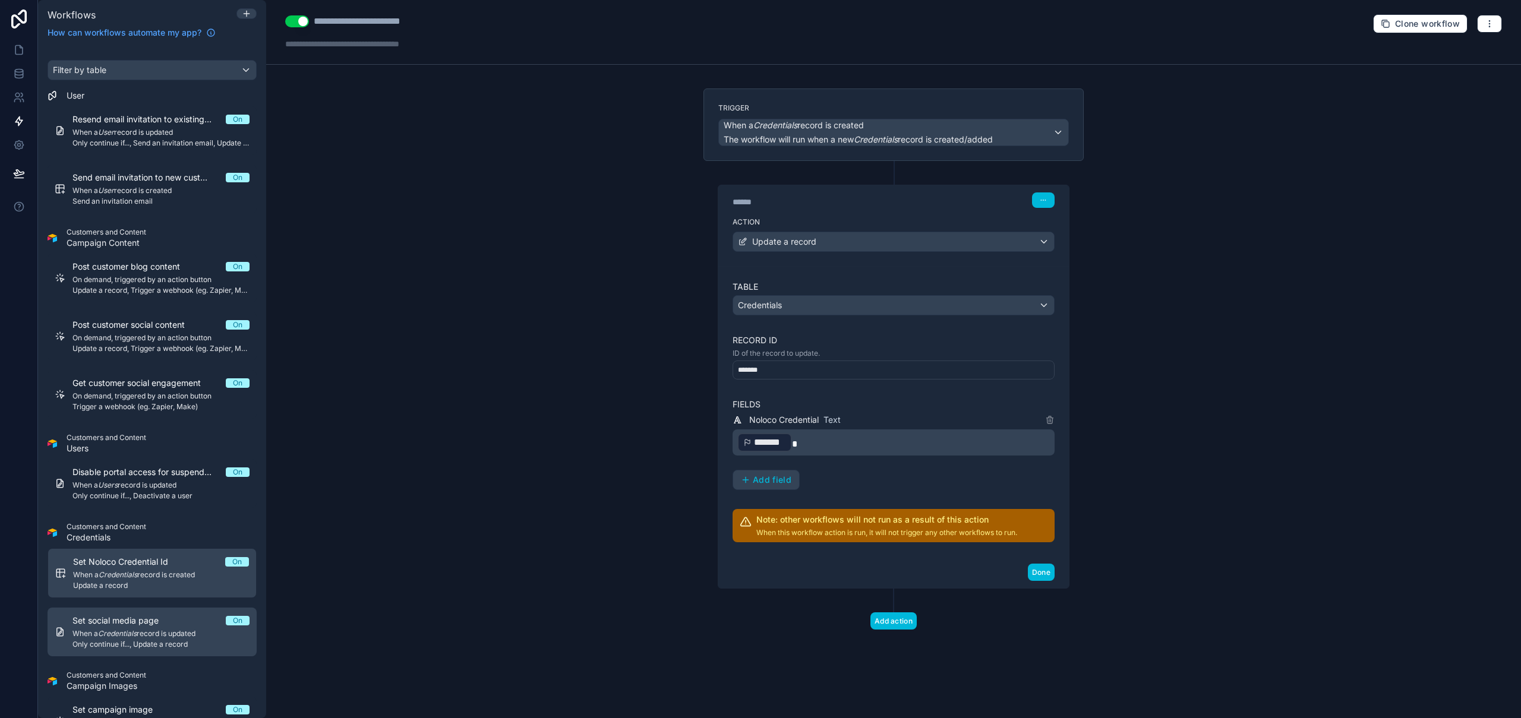
scroll to position [46, 0]
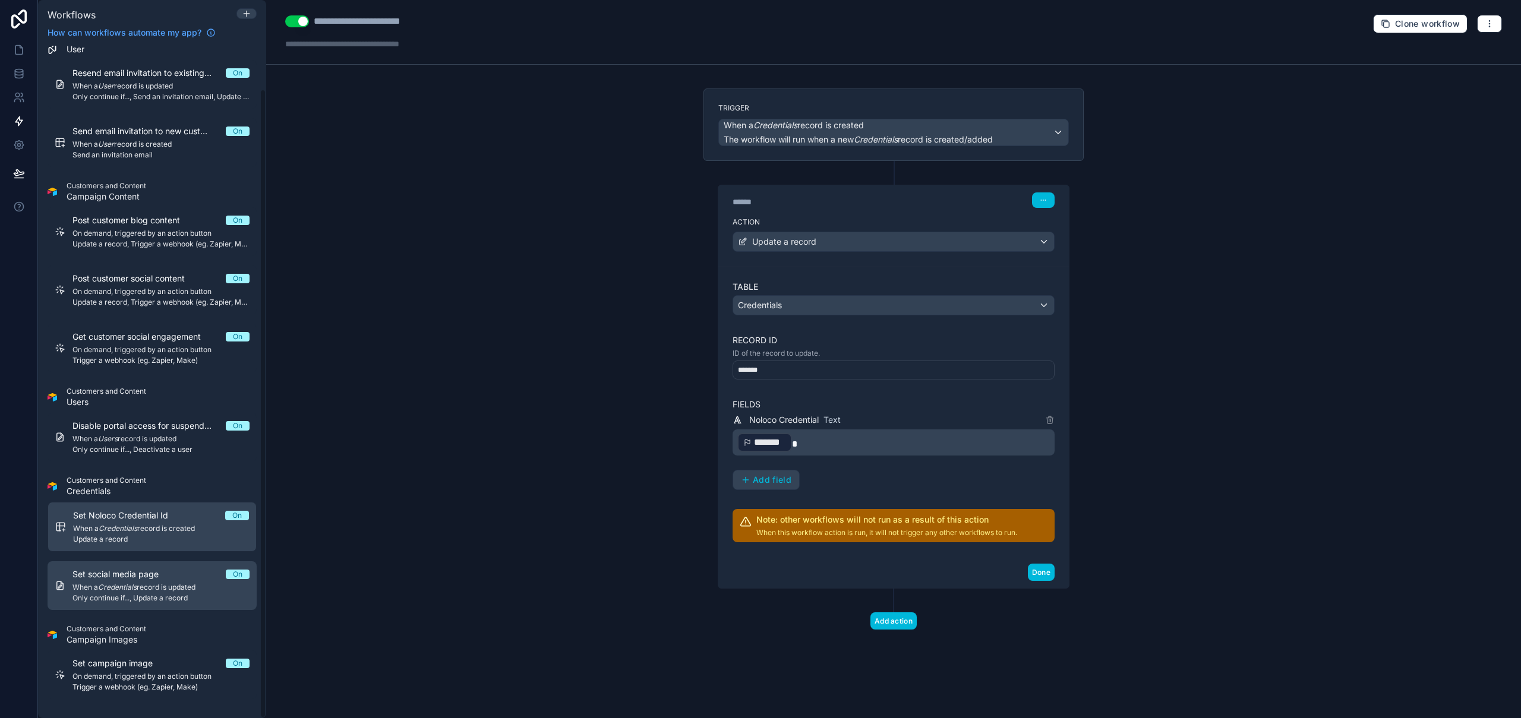
click at [149, 586] on span "When a Credentials record is updated" at bounding box center [160, 588] width 177 height 10
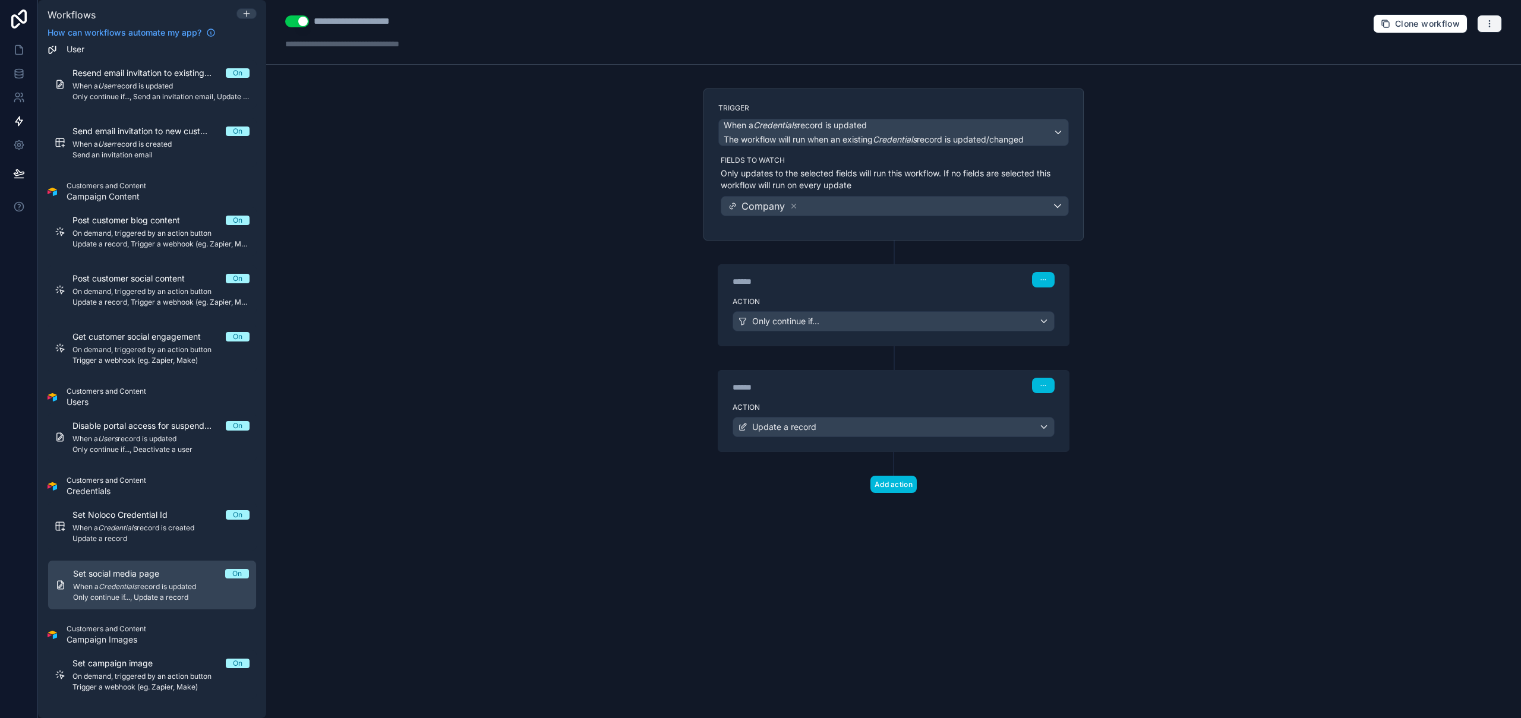
click at [1489, 21] on icon "button" at bounding box center [1489, 20] width 1 height 1
click at [1458, 65] on button "Run history" at bounding box center [1448, 70] width 86 height 19
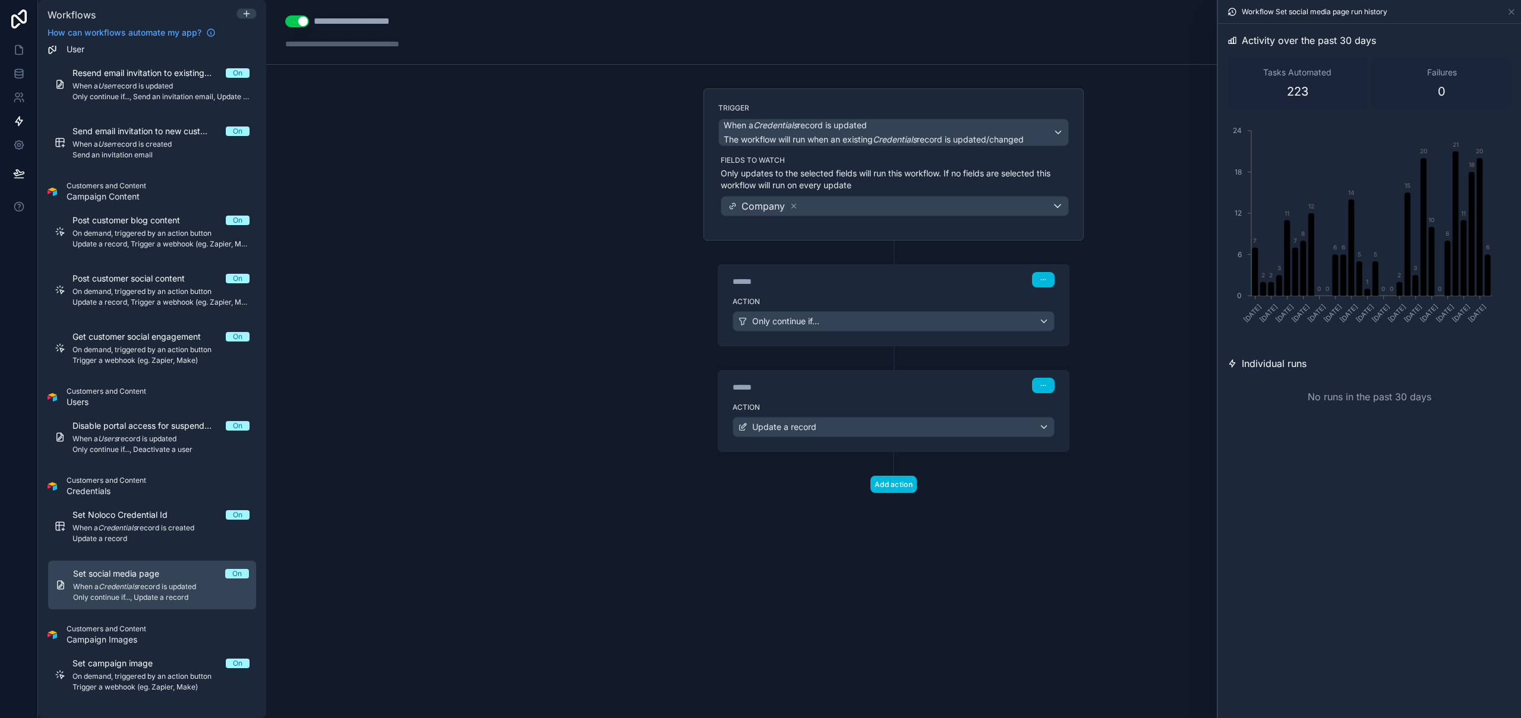
click at [551, 481] on div "**********" at bounding box center [893, 359] width 1255 height 718
click at [180, 541] on span "Update a record" at bounding box center [160, 539] width 177 height 10
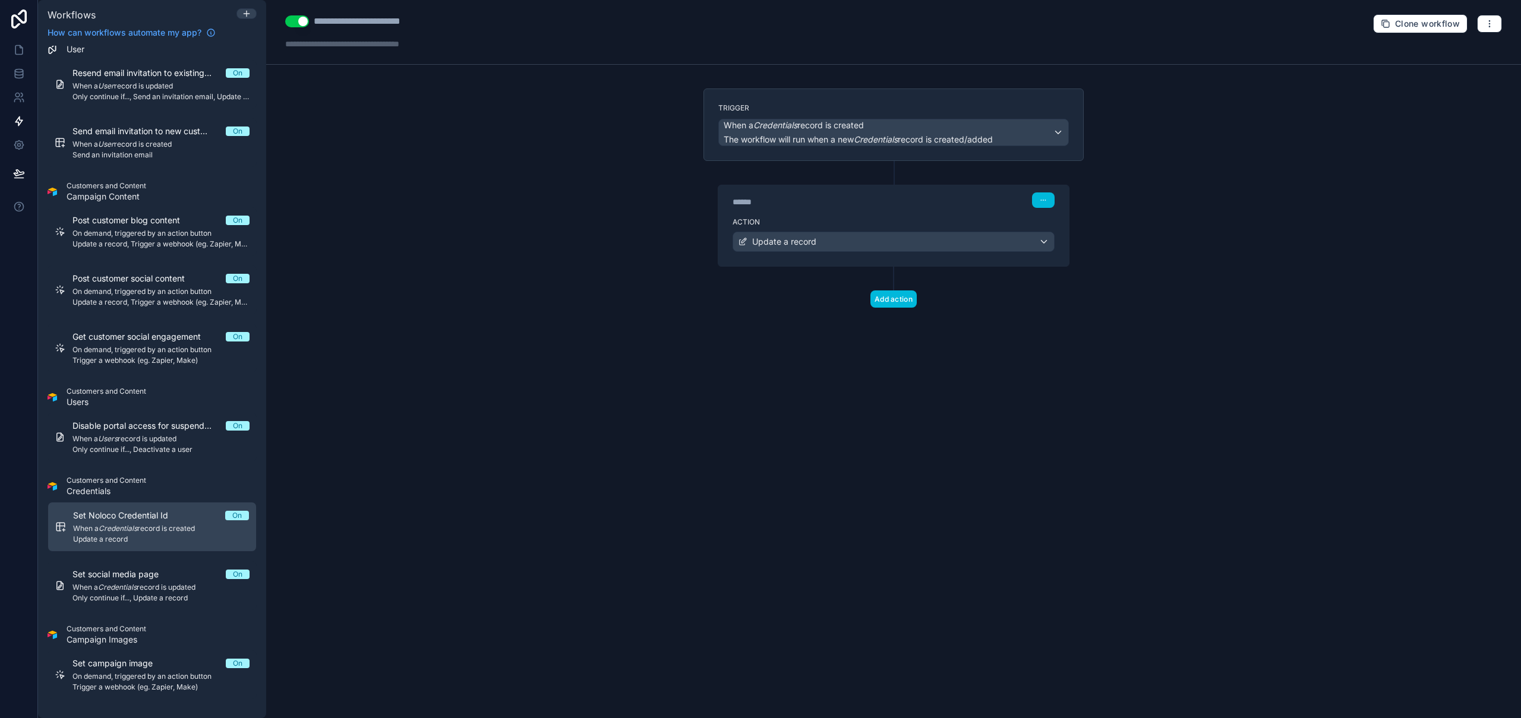
click at [1385, 91] on div "**********" at bounding box center [893, 359] width 1255 height 718
click at [1490, 27] on icon "button" at bounding box center [1489, 24] width 10 height 10
click at [1460, 68] on span "Run history" at bounding box center [1457, 71] width 57 height 10
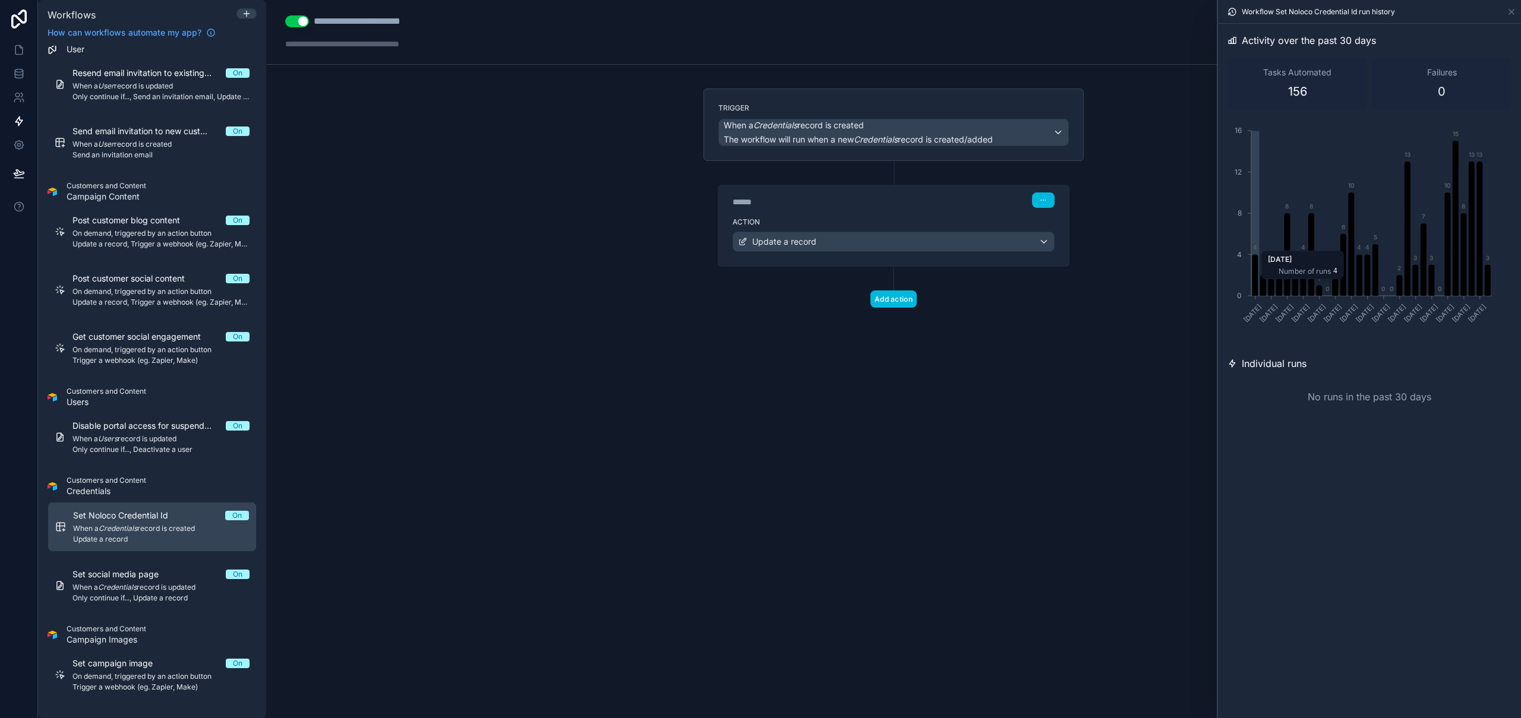
click at [1486, 289] on icon "chart" at bounding box center [1487, 280] width 6 height 31
click at [1489, 283] on icon "chart" at bounding box center [1487, 280] width 6 height 31
click at [950, 198] on div "****** Step 1" at bounding box center [893, 199] width 322 height 15
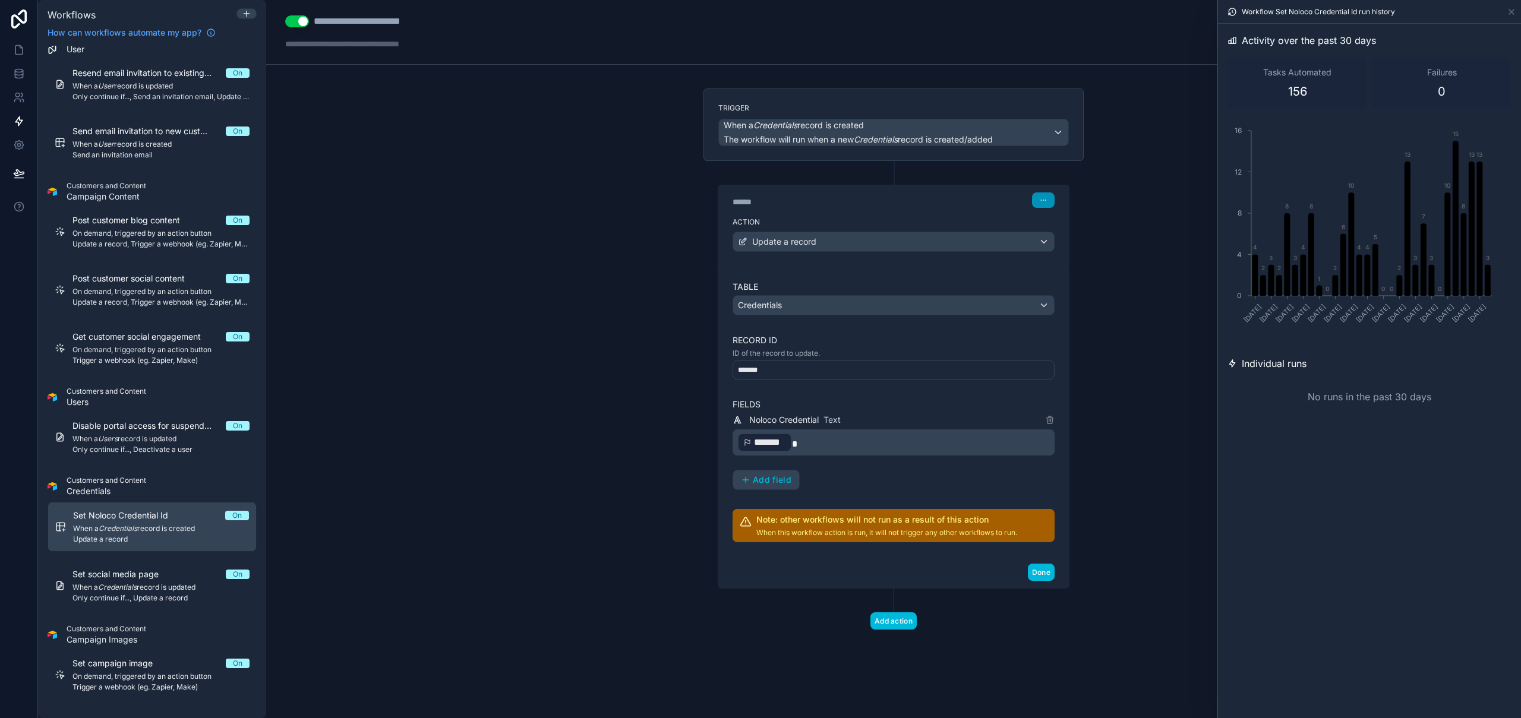
click at [1044, 204] on button "button" at bounding box center [1043, 199] width 23 height 15
click at [388, 235] on div "**********" at bounding box center [893, 359] width 1255 height 718
click at [1514, 14] on icon at bounding box center [1511, 12] width 10 height 10
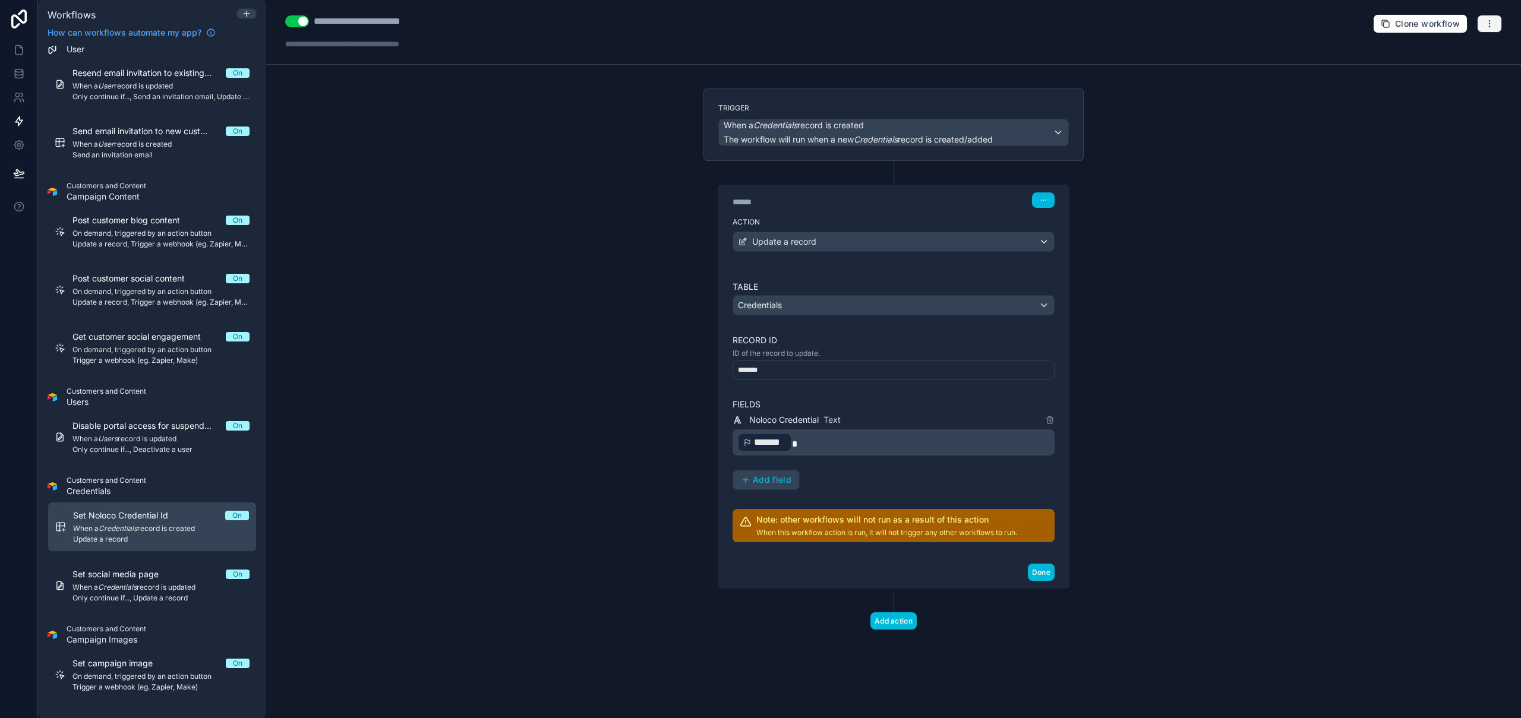
click at [1495, 29] on button "button" at bounding box center [1489, 24] width 25 height 18
click at [1452, 71] on span "Run history" at bounding box center [1457, 71] width 57 height 10
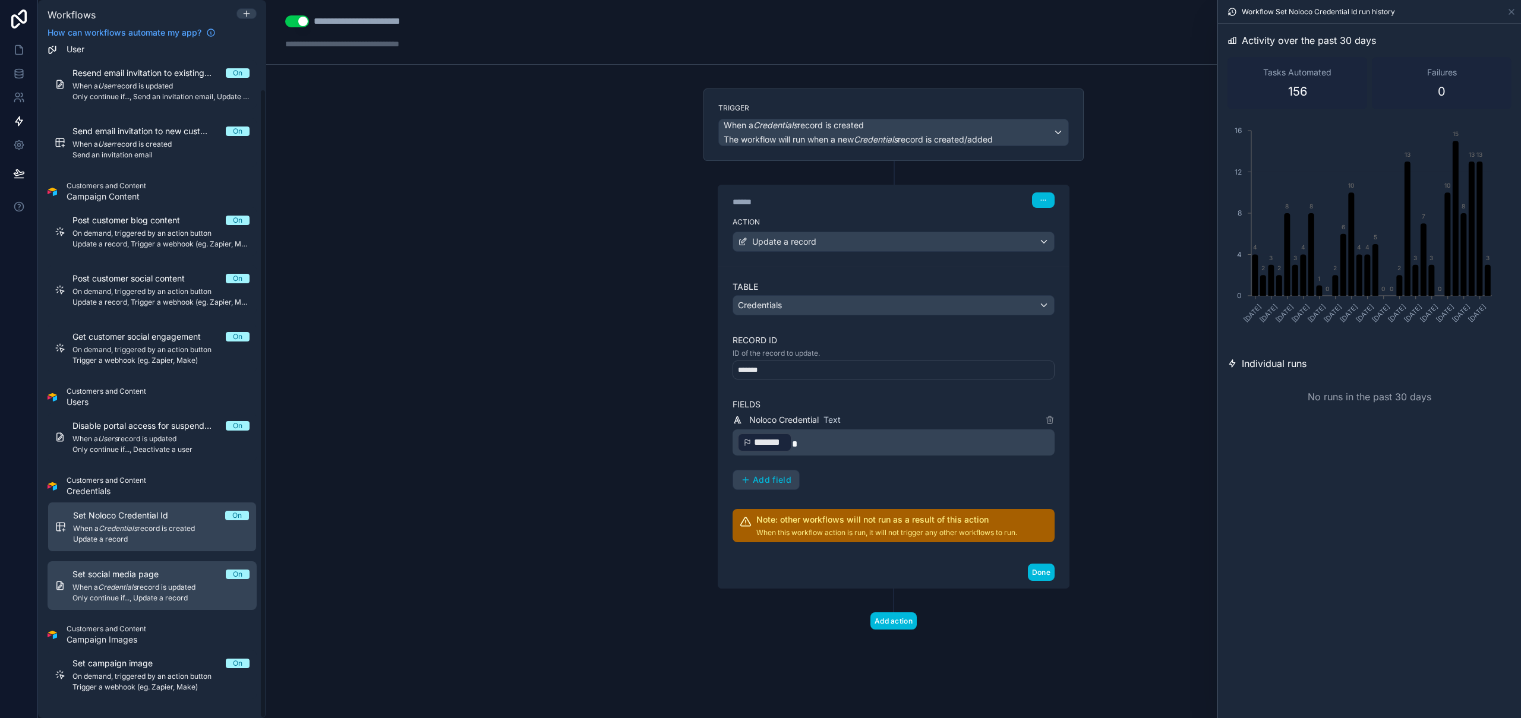
click at [129, 591] on em "Credentials" at bounding box center [117, 587] width 39 height 9
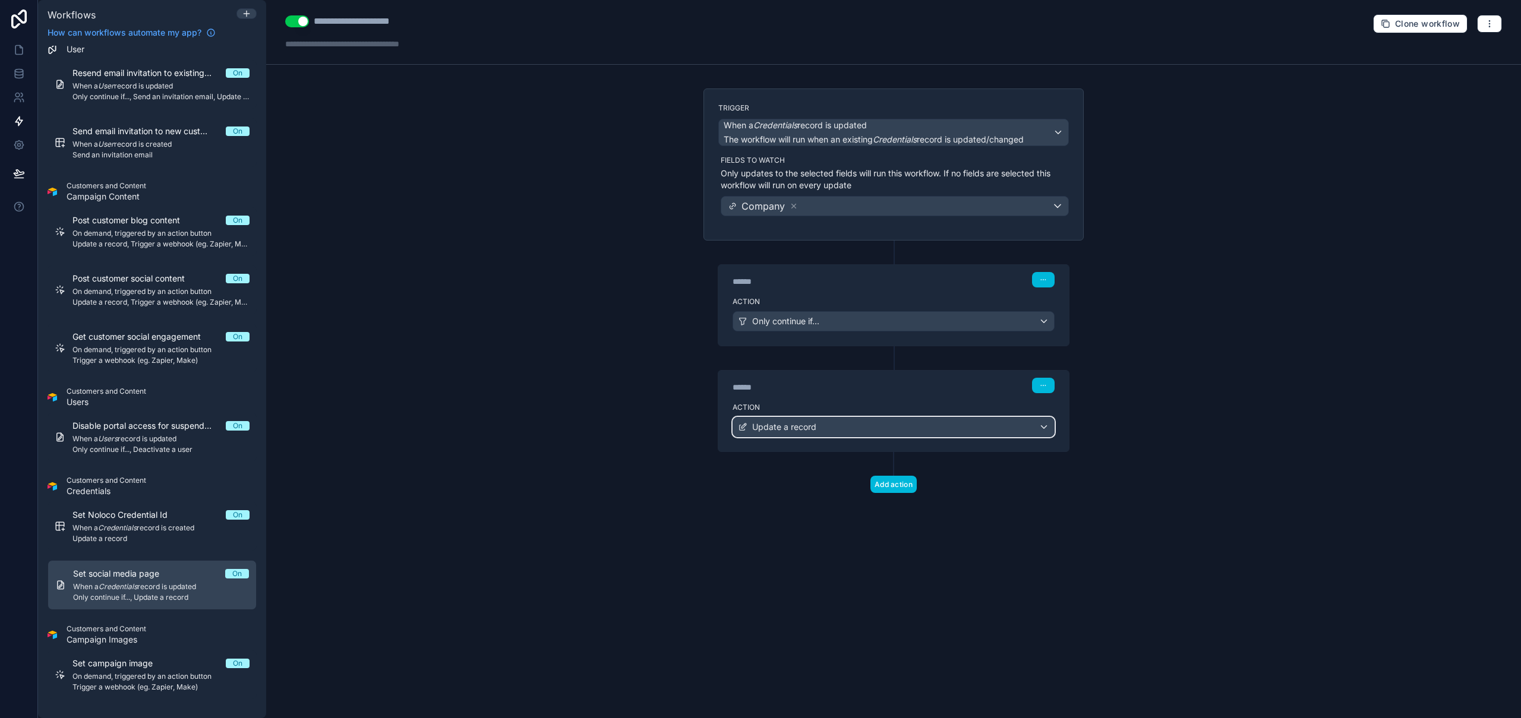
click at [879, 425] on div "Update a record" at bounding box center [893, 427] width 321 height 19
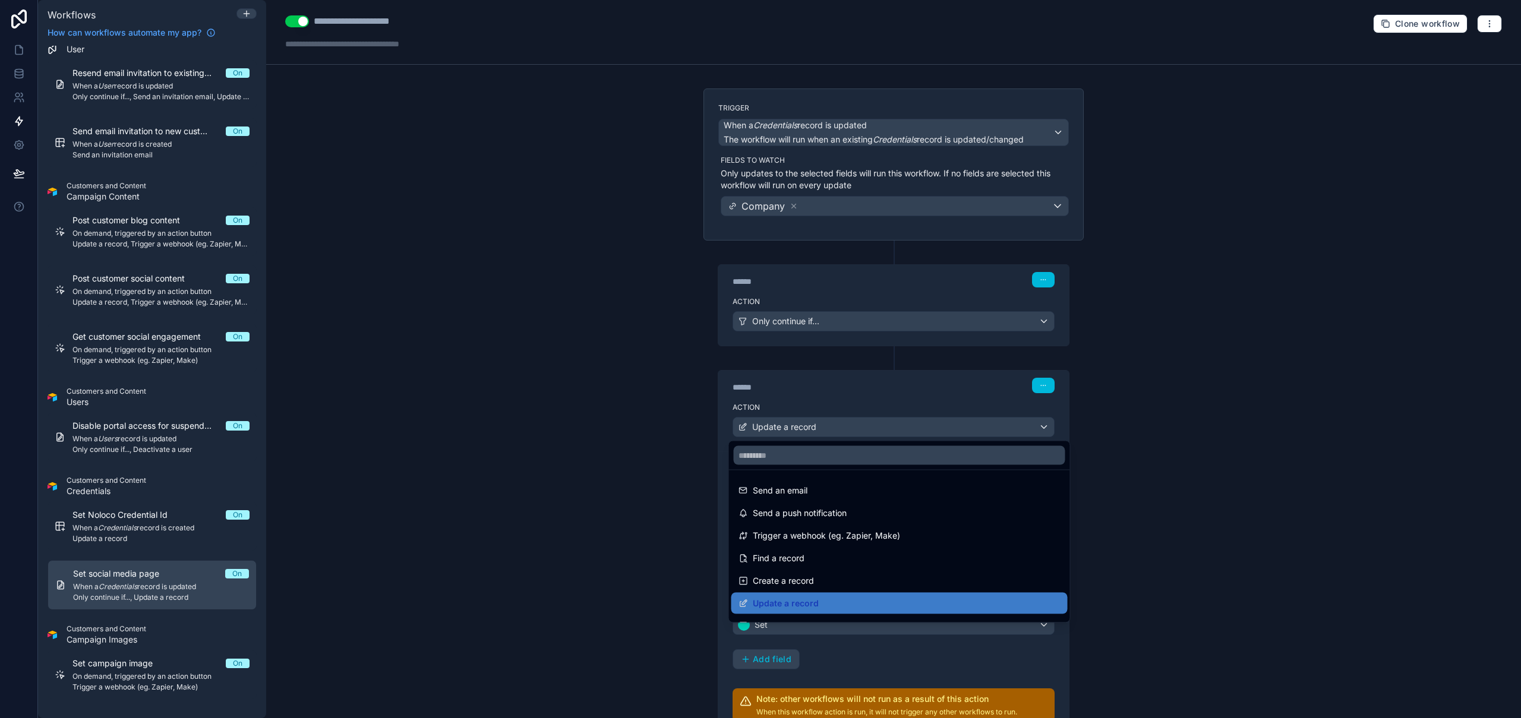
click at [879, 425] on div at bounding box center [760, 359] width 1521 height 718
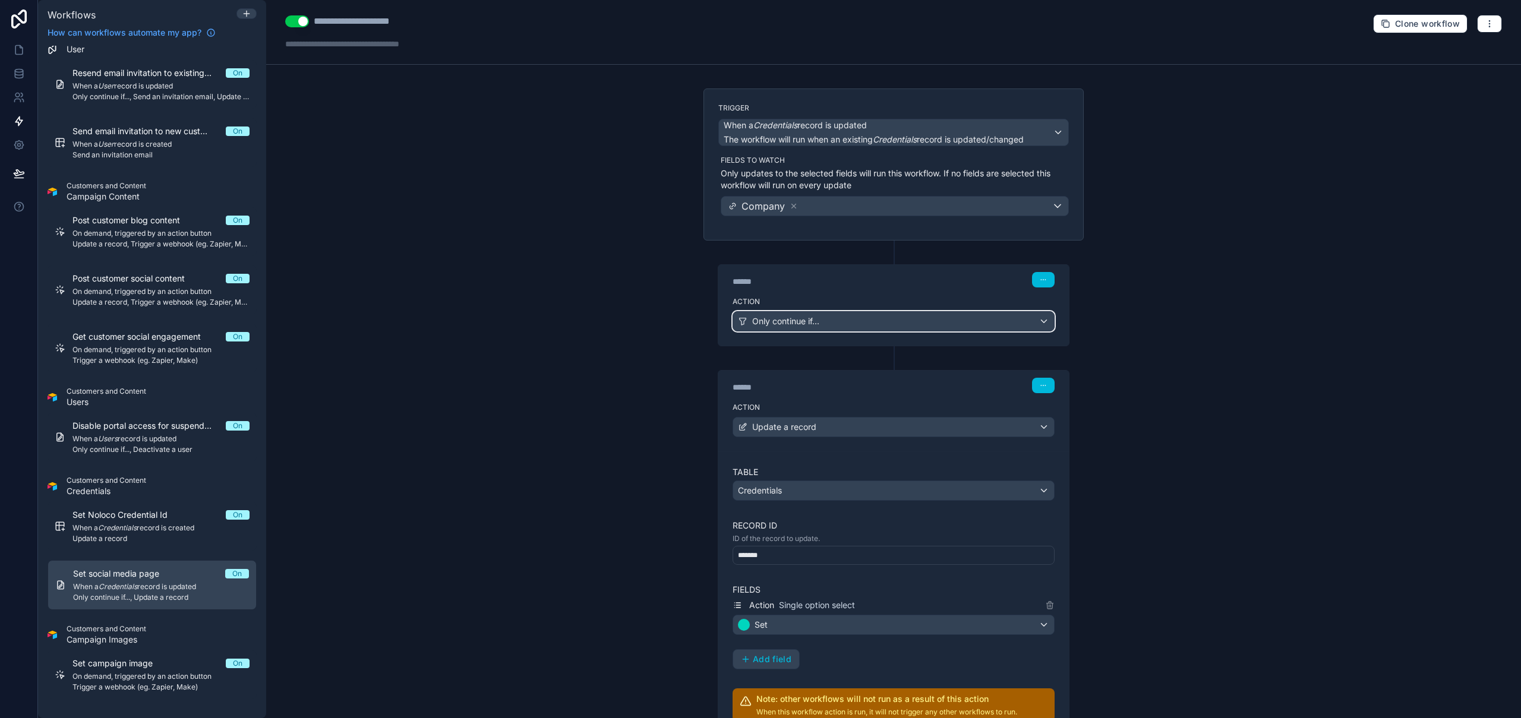
click at [792, 318] on span "Only continue if..." at bounding box center [785, 321] width 67 height 12
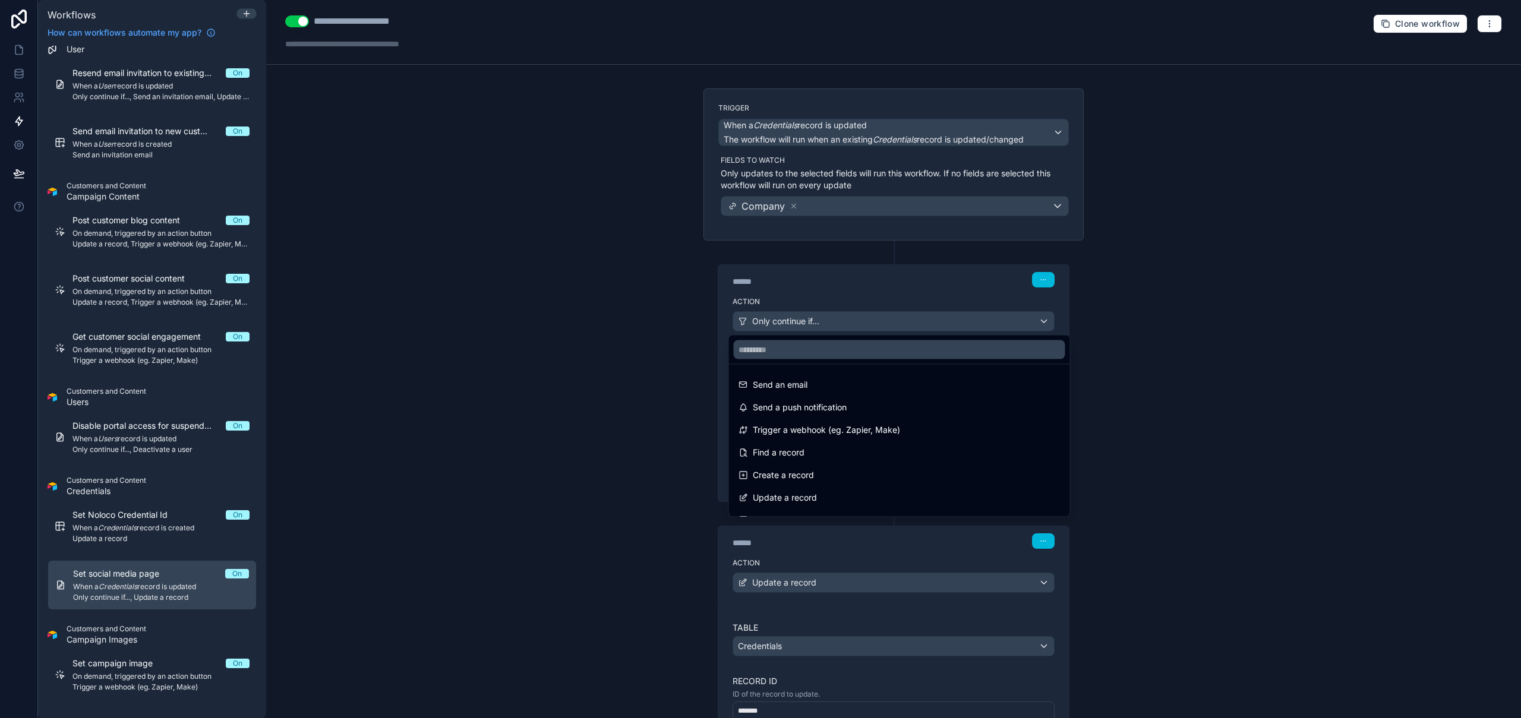
click at [792, 318] on div at bounding box center [760, 359] width 1521 height 718
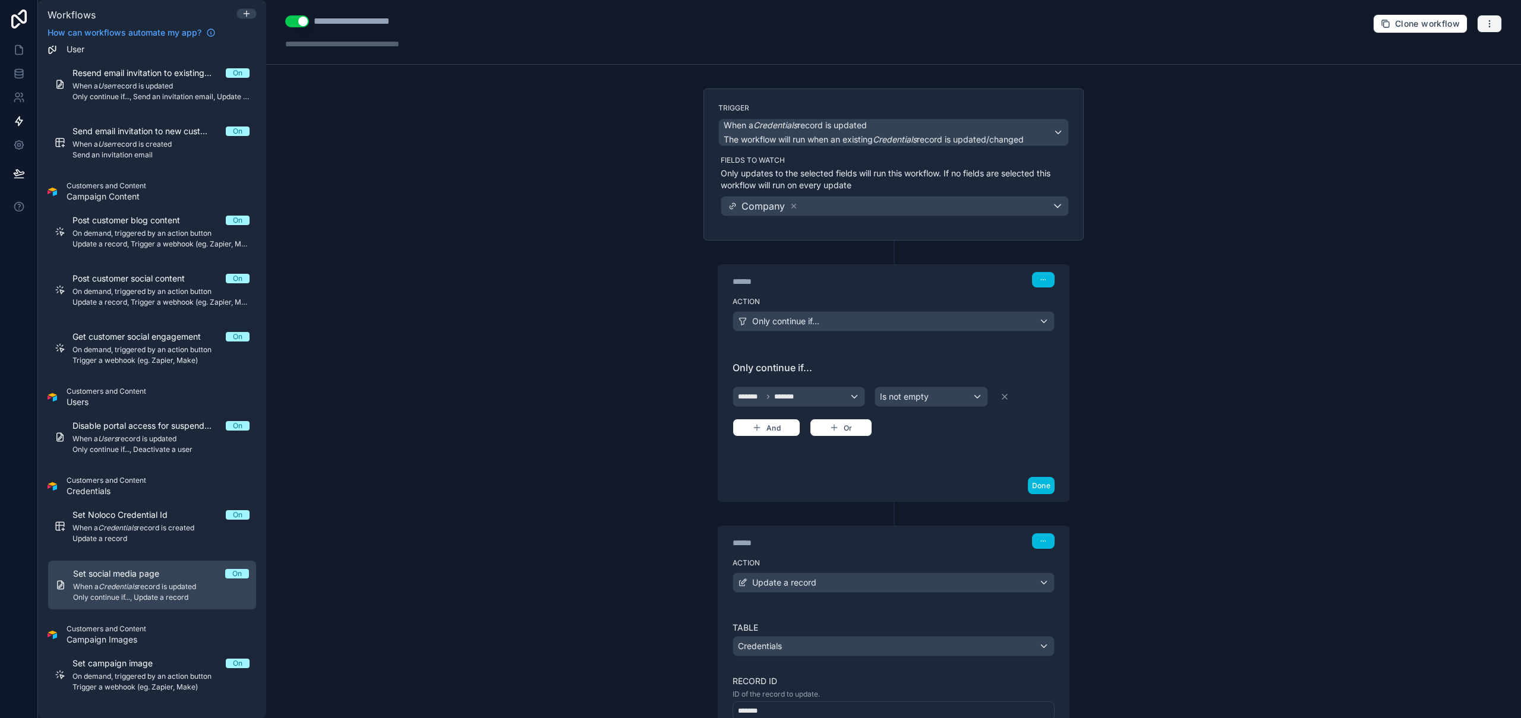
click at [1486, 26] on button "button" at bounding box center [1489, 24] width 25 height 18
click at [1443, 73] on span "Run history" at bounding box center [1448, 71] width 57 height 10
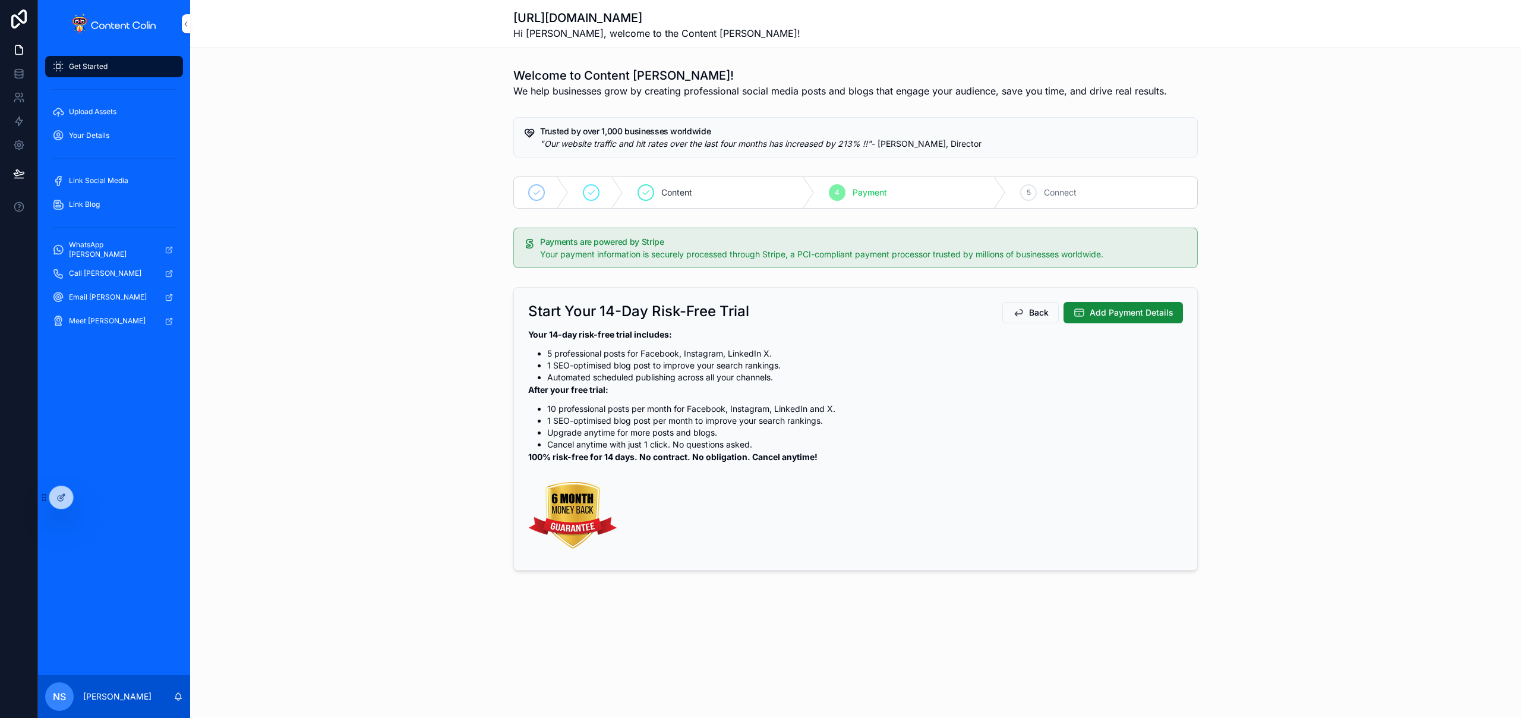
click at [0, 0] on icon at bounding box center [0, 0] width 0 height 0
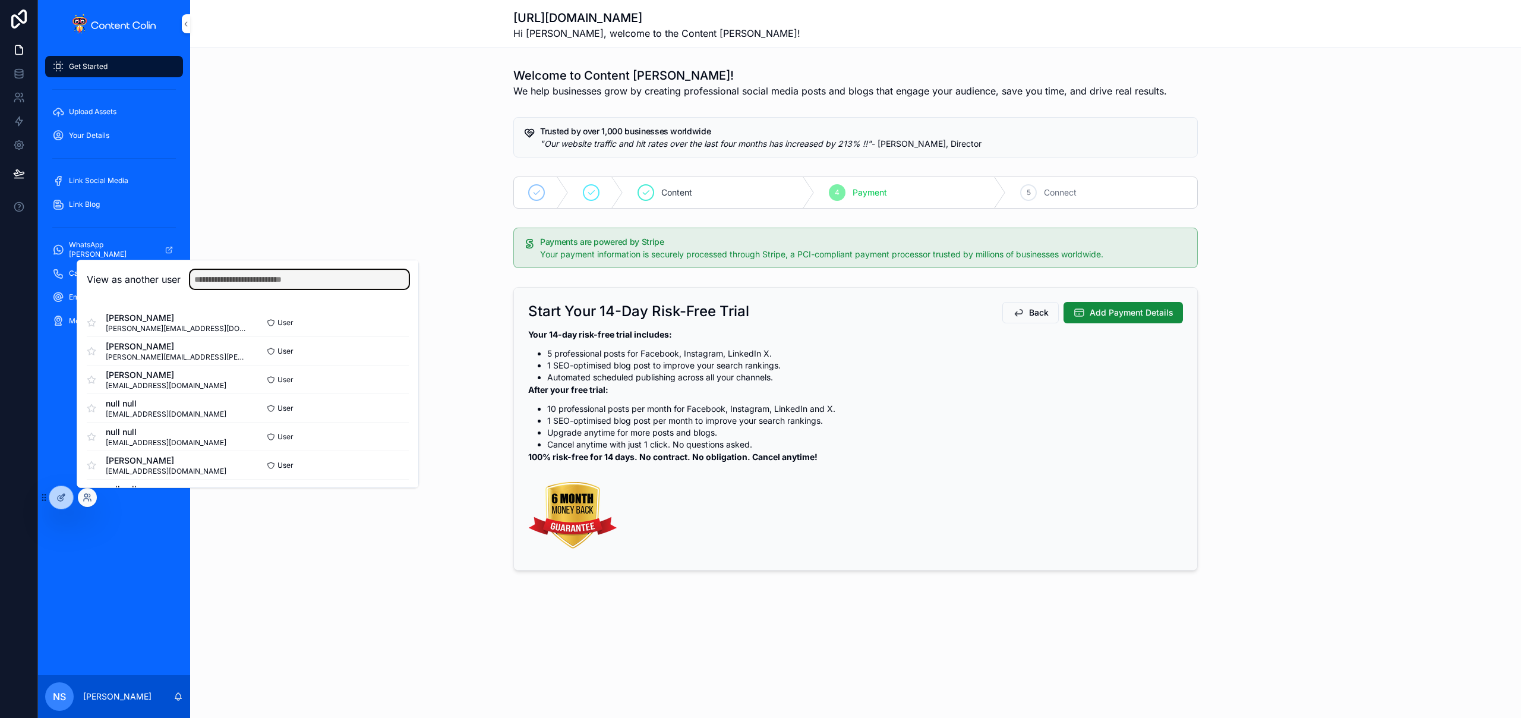
click at [262, 282] on input "text" at bounding box center [299, 279] width 219 height 19
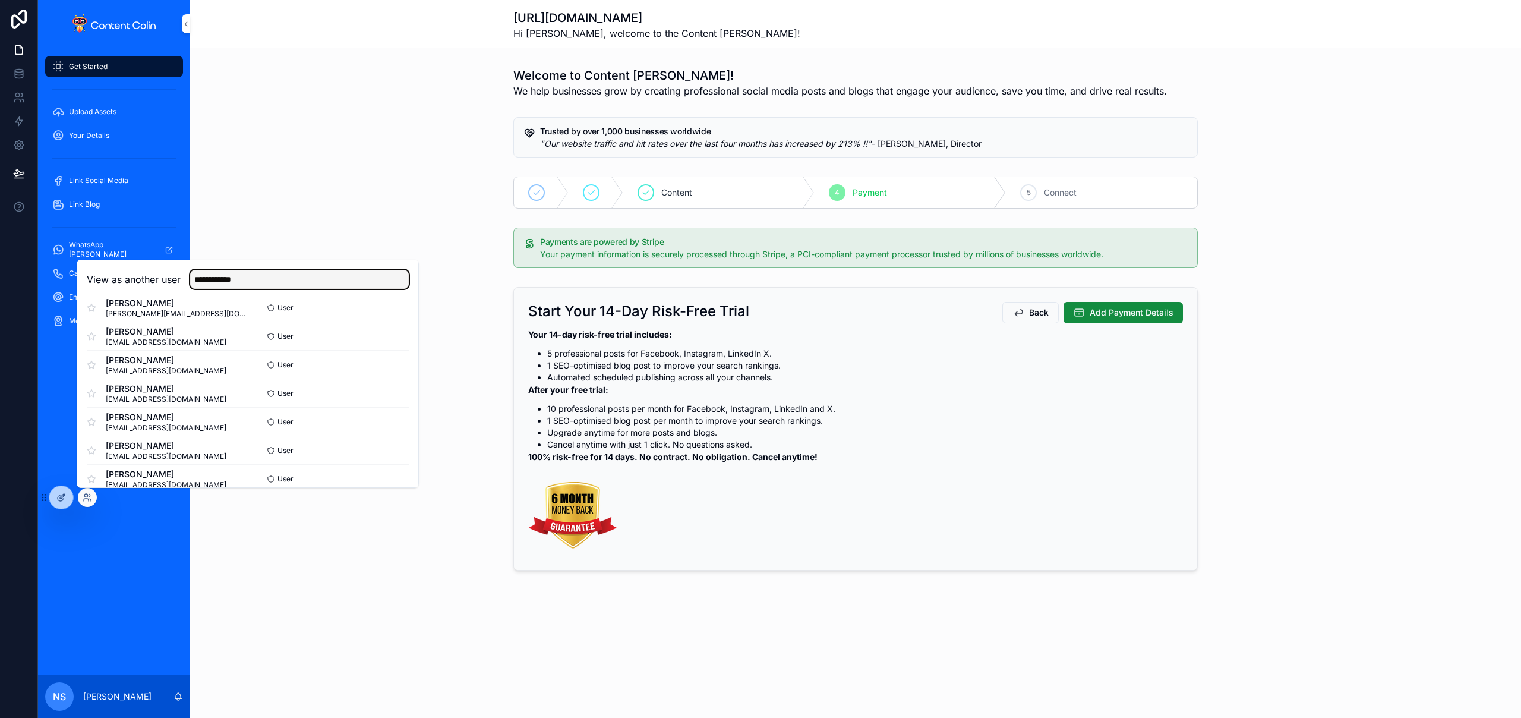
scroll to position [23, 0]
type input "**********"
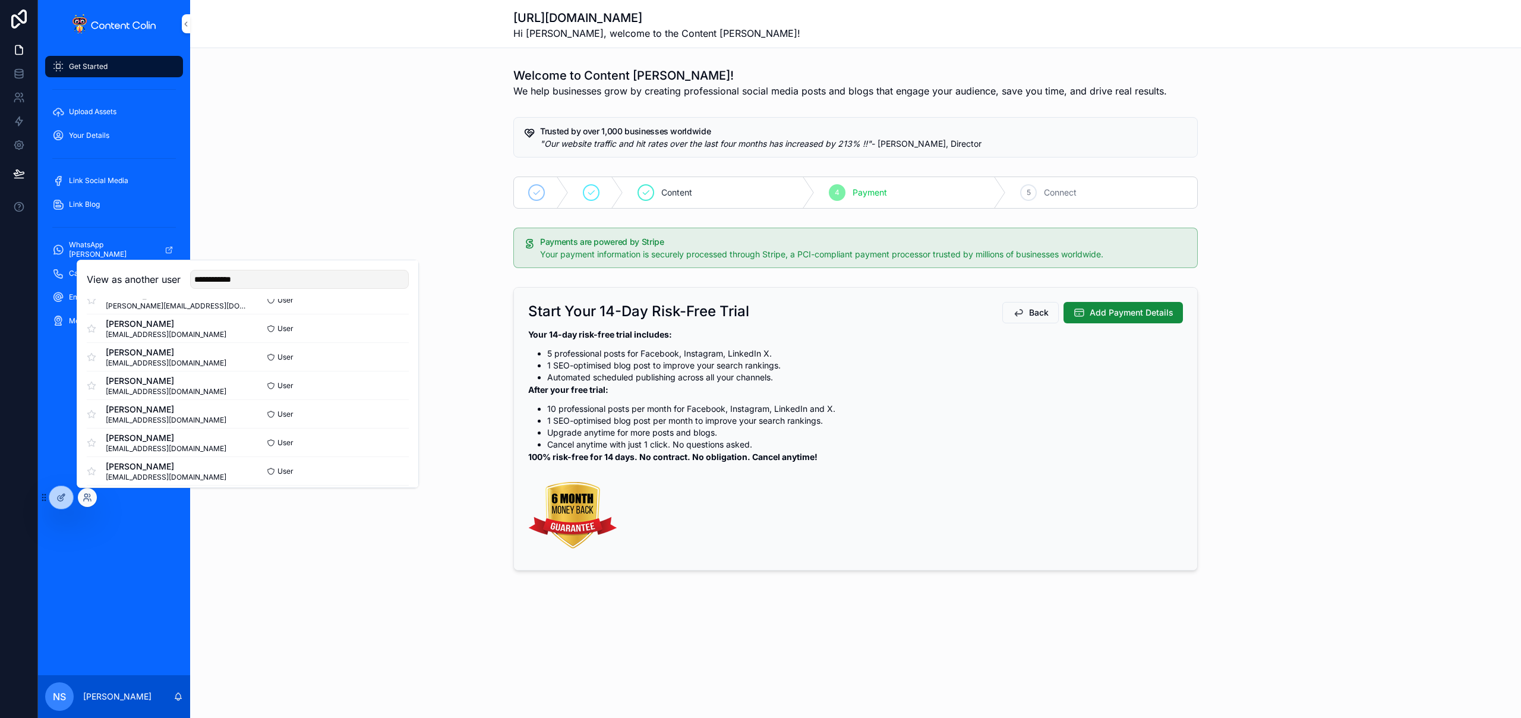
click at [0, 0] on button "Select" at bounding box center [0, 0] width 0 height 0
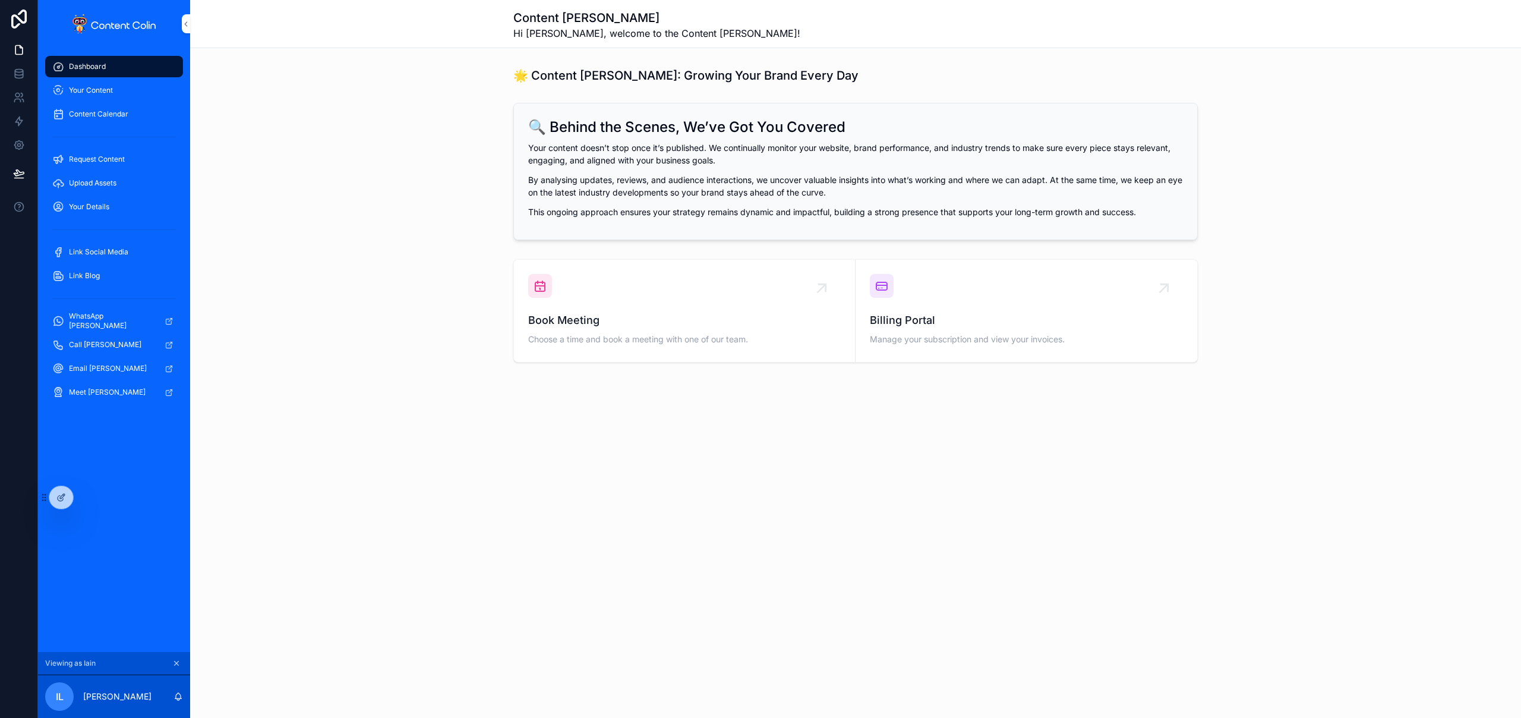
click at [84, 251] on span "Link Social Media" at bounding box center [98, 252] width 59 height 10
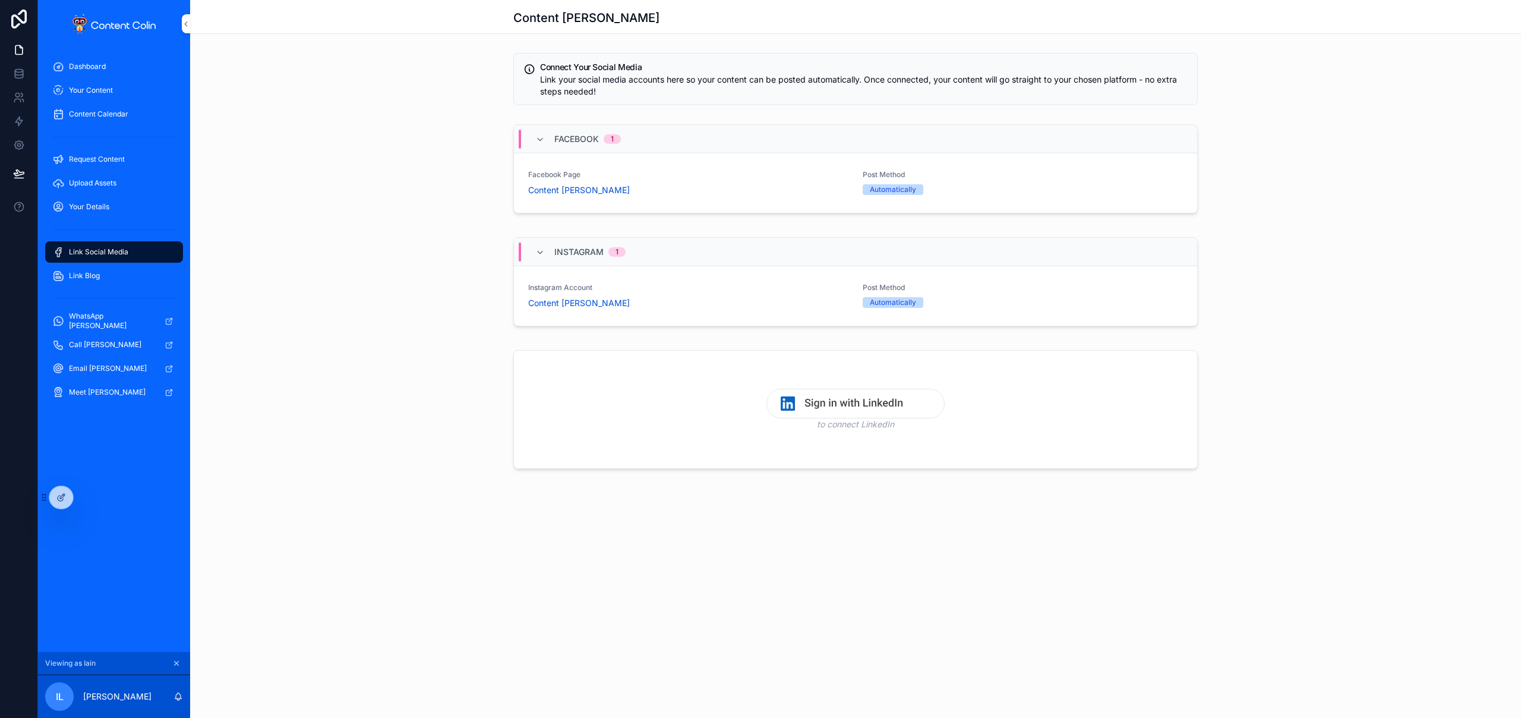
click at [883, 407] on img "scrollable content" at bounding box center [855, 403] width 178 height 30
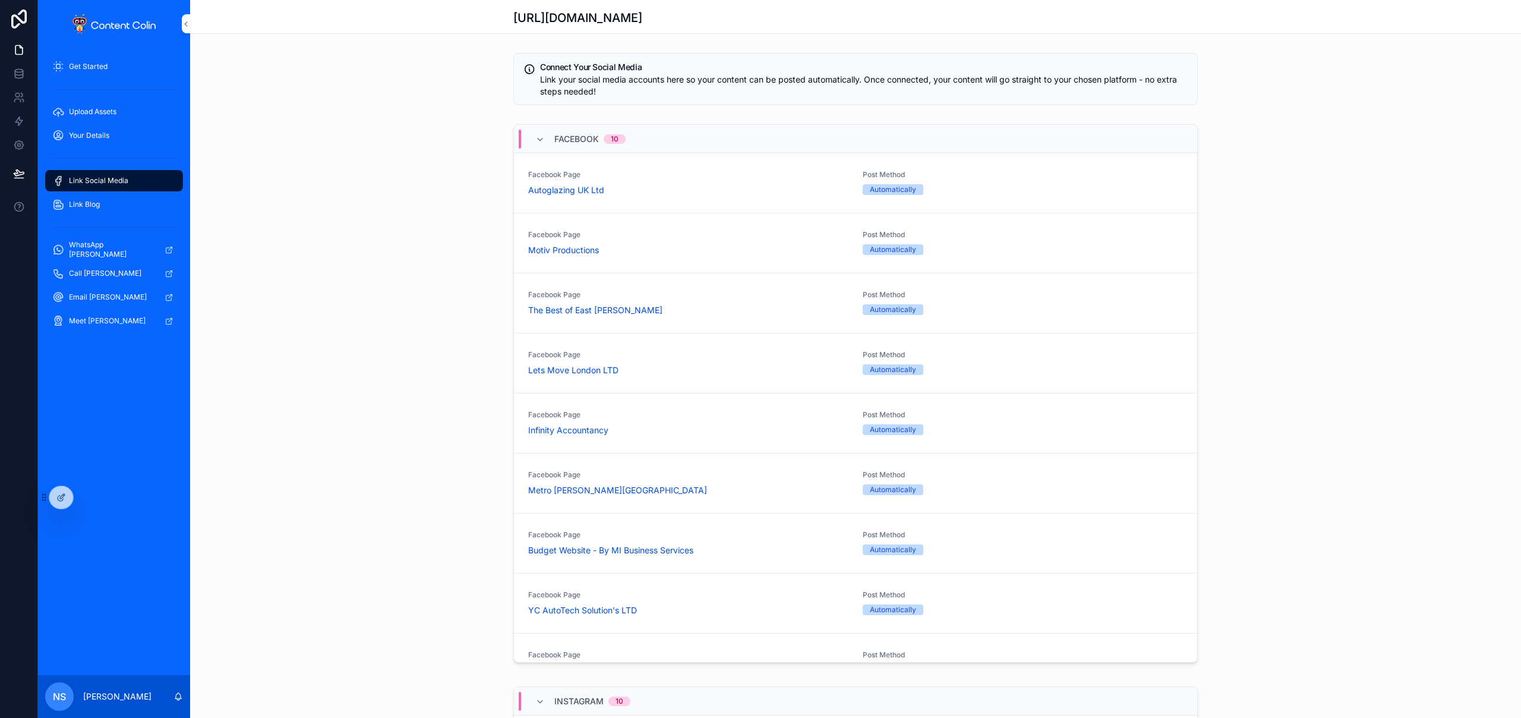
click at [0, 0] on icon at bounding box center [0, 0] width 0 height 0
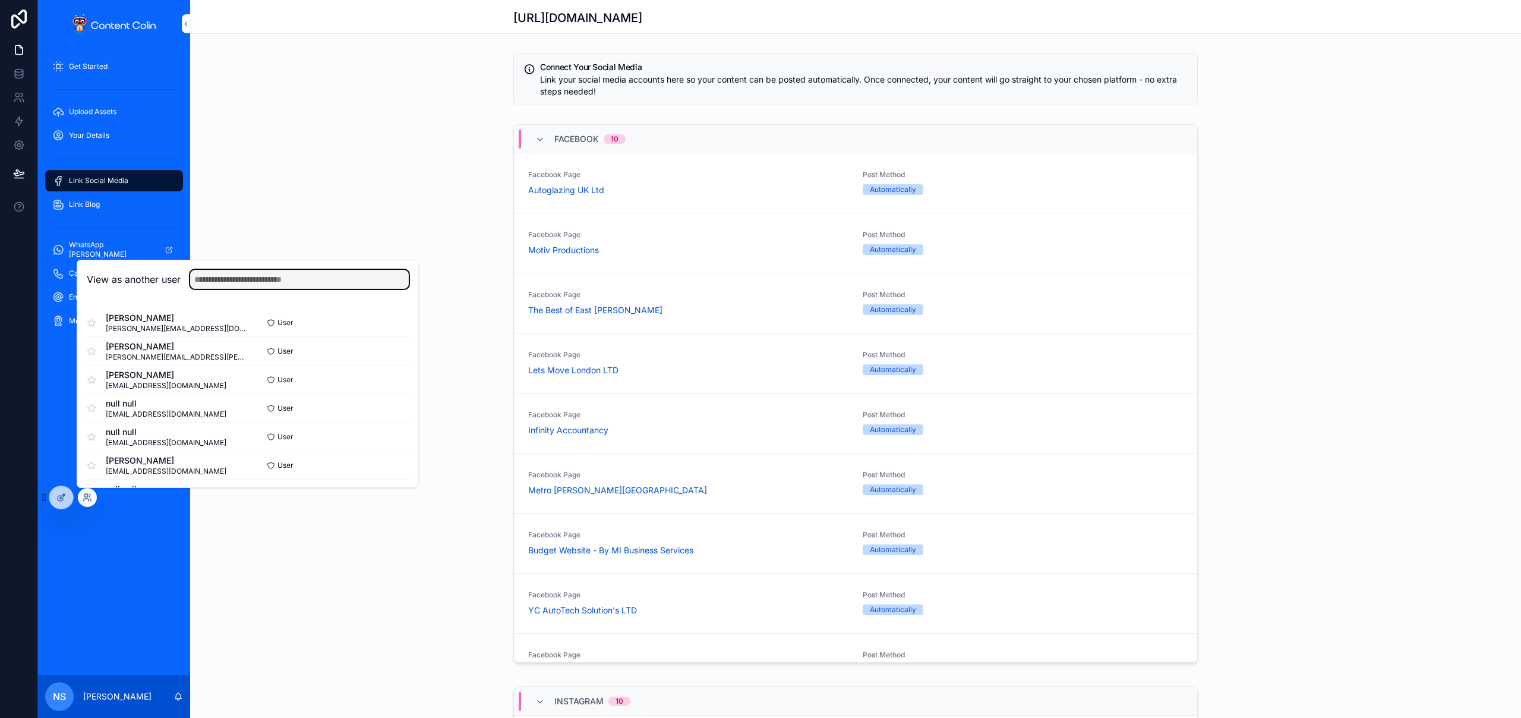
click at [257, 283] on input "text" at bounding box center [299, 279] width 219 height 19
type input "****"
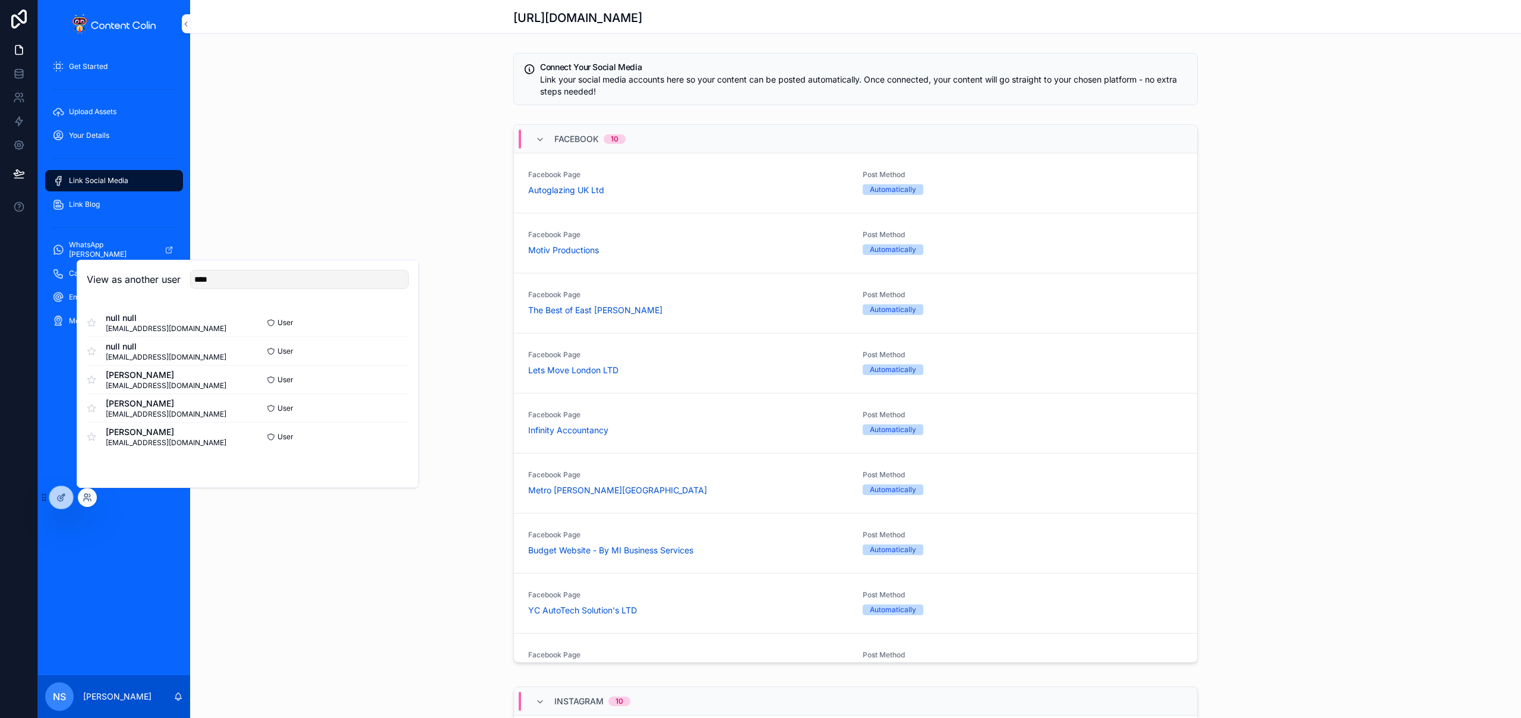
click at [0, 0] on button "Select" at bounding box center [0, 0] width 0 height 0
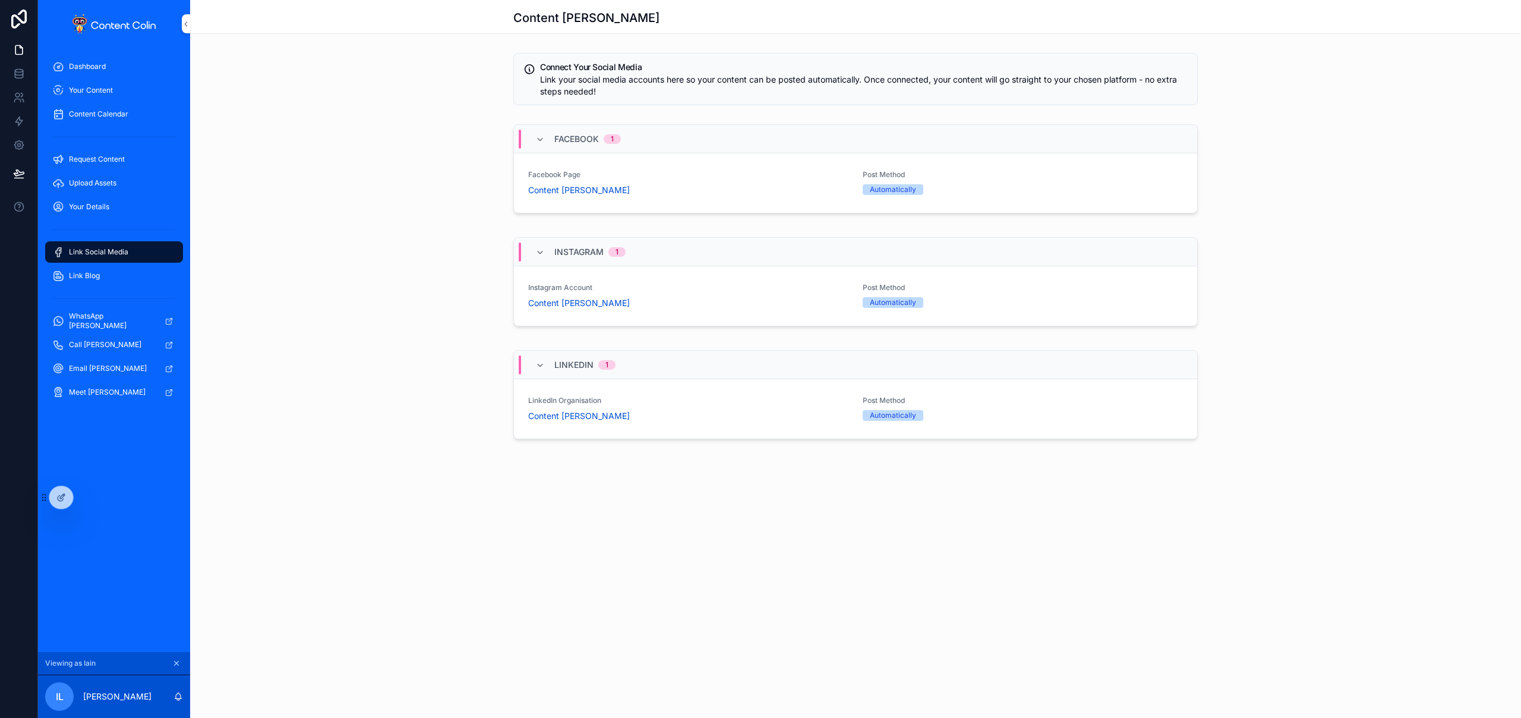
click at [705, 414] on div "Content [PERSON_NAME]" at bounding box center [688, 416] width 320 height 12
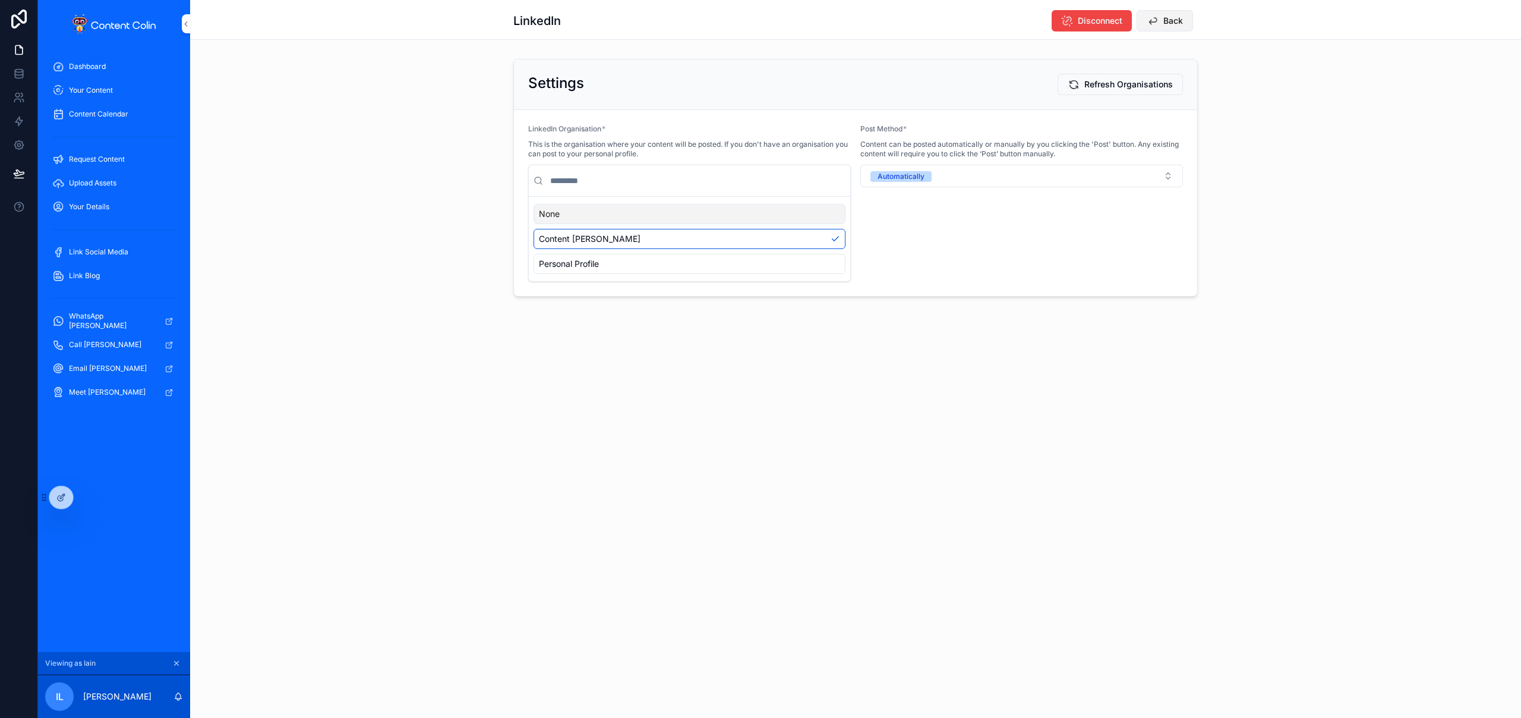
click at [1177, 24] on span "Back" at bounding box center [1173, 21] width 20 height 12
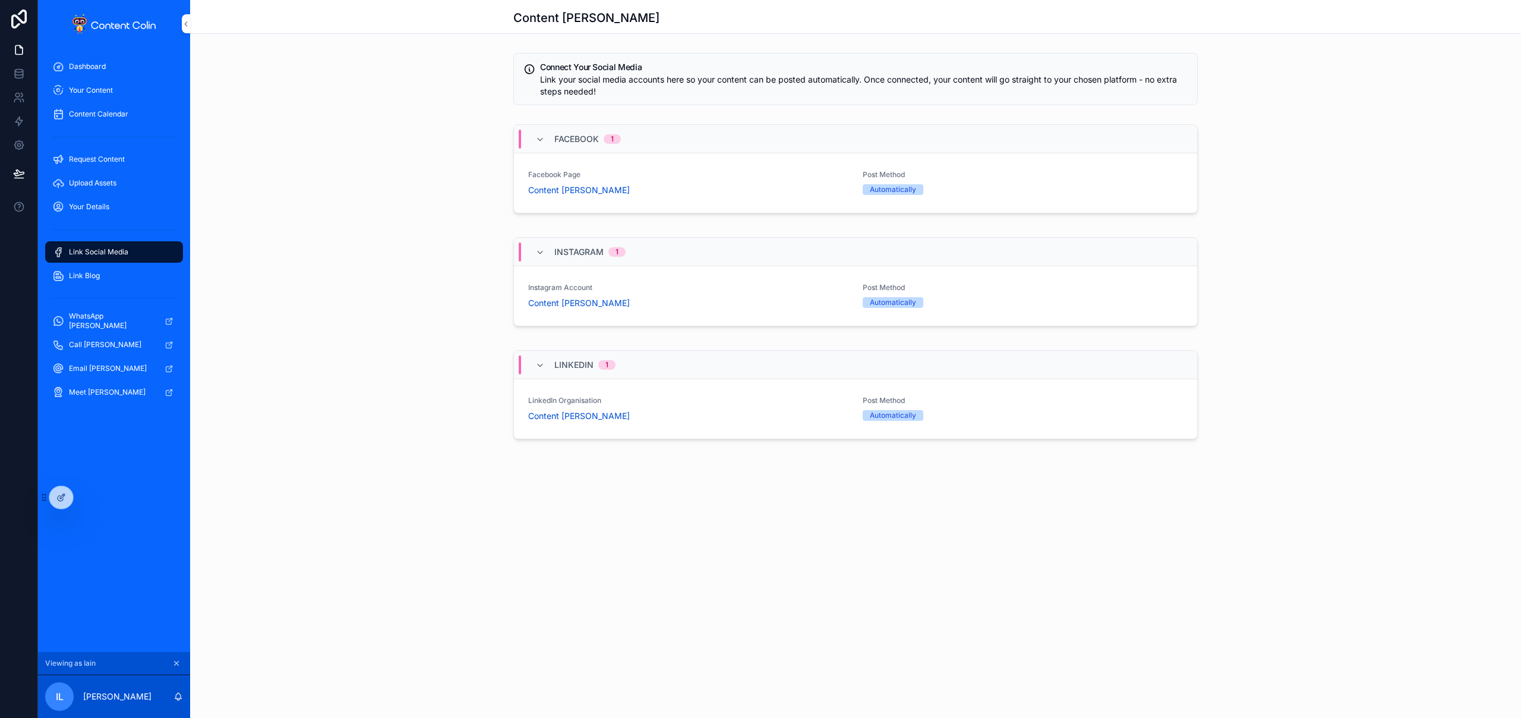
click at [100, 91] on span "Your Content" at bounding box center [91, 91] width 44 height 10
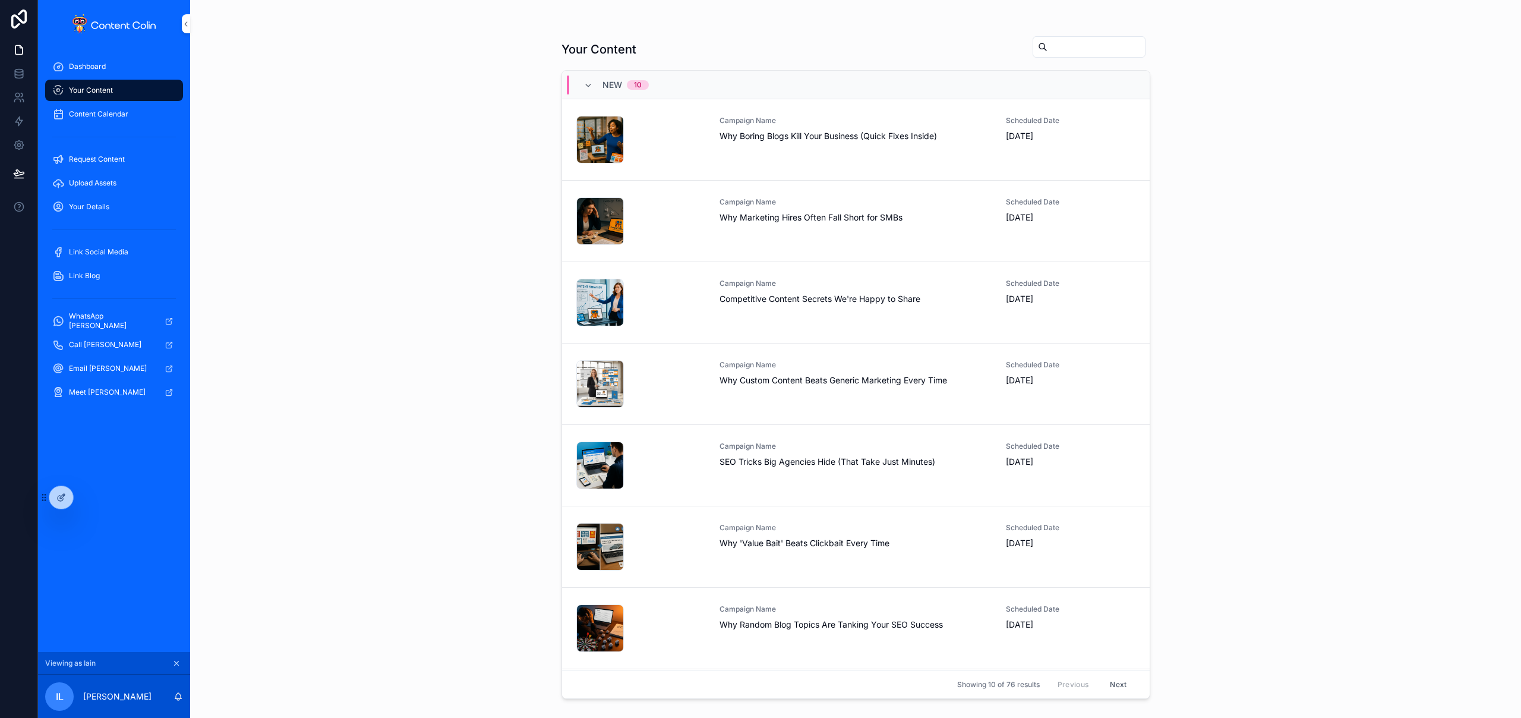
click at [676, 160] on div "contentcolin-1758834688 .png" at bounding box center [640, 140] width 129 height 48
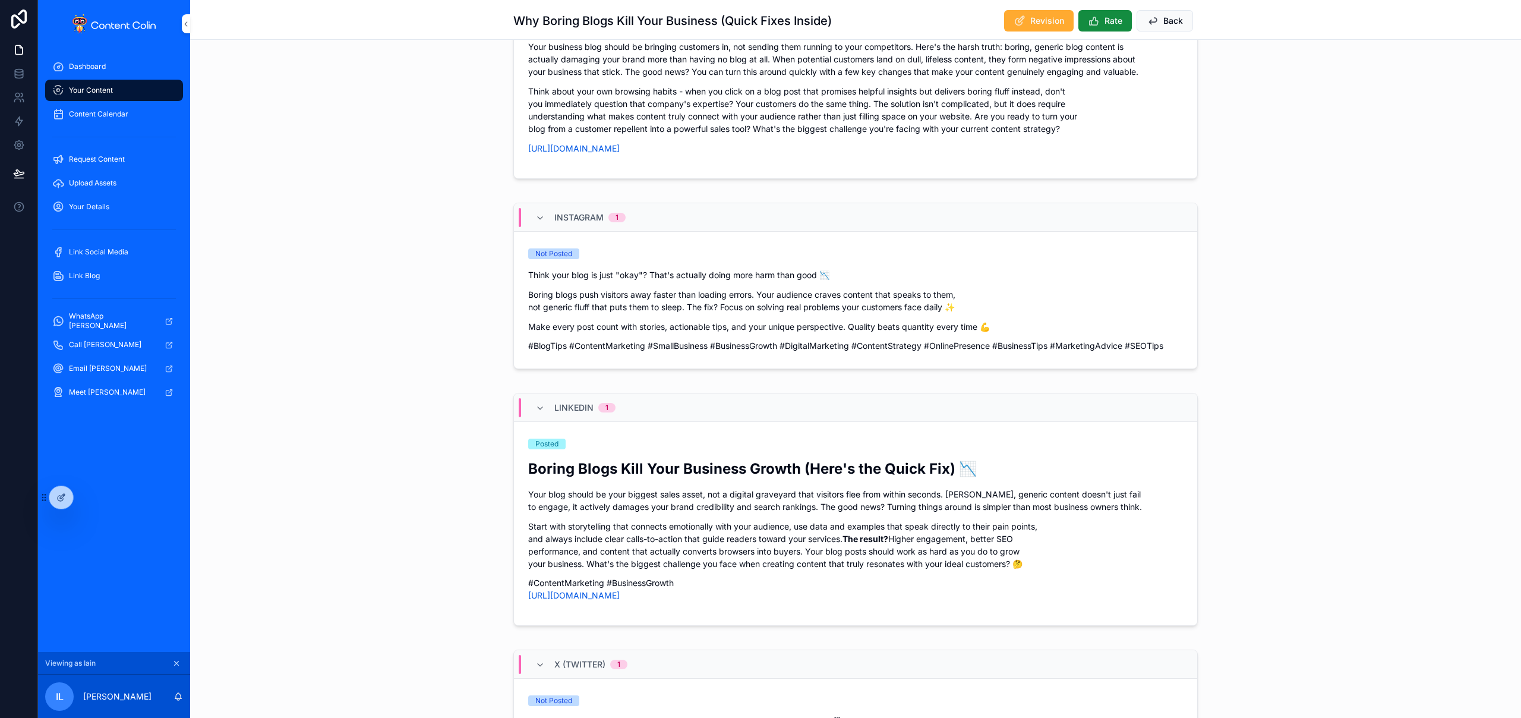
scroll to position [999, 0]
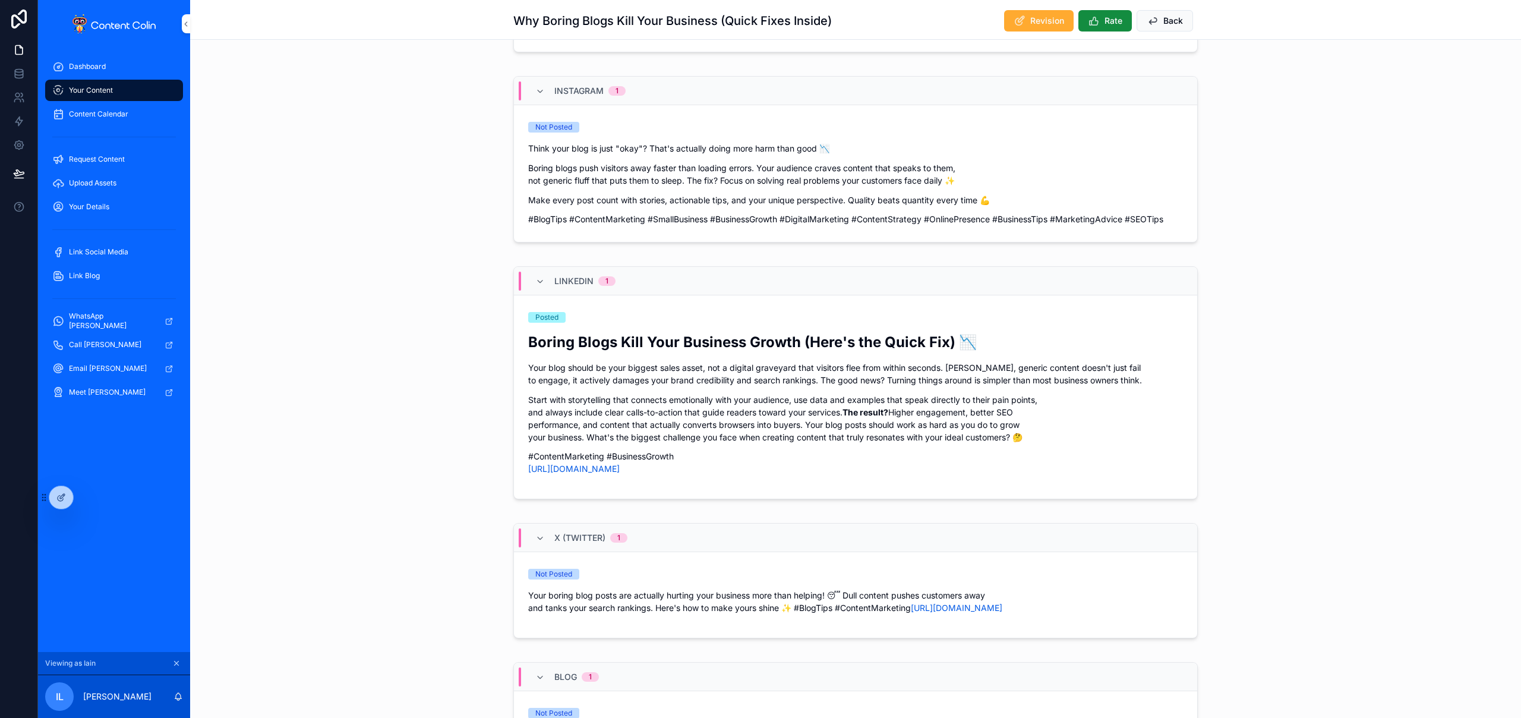
click at [1076, 157] on div "Think your blog is just "okay"? That's actually doing more harm than good 📉 Bor…" at bounding box center [855, 183] width 655 height 83
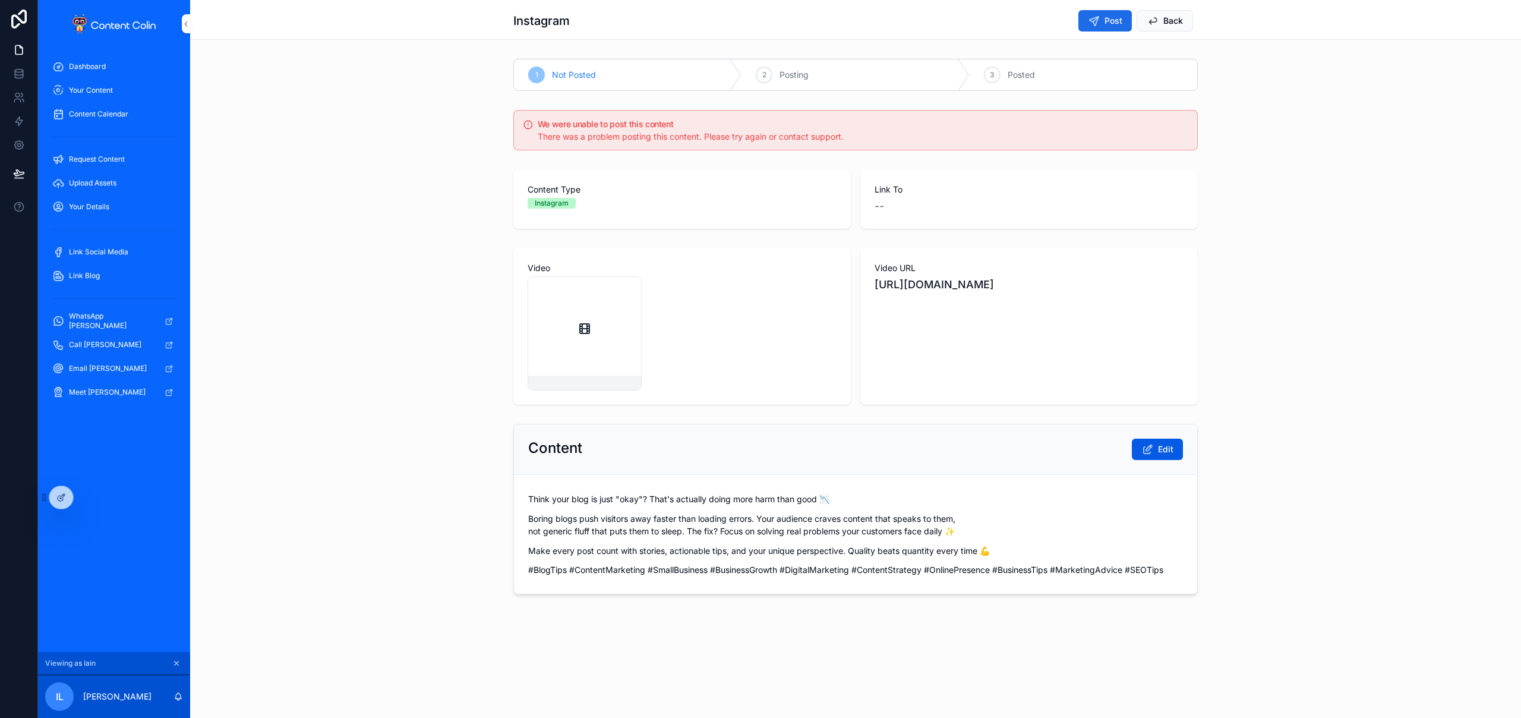
click at [1104, 24] on button "Post" at bounding box center [1104, 20] width 53 height 21
click at [1180, 23] on span "Back" at bounding box center [1173, 21] width 20 height 12
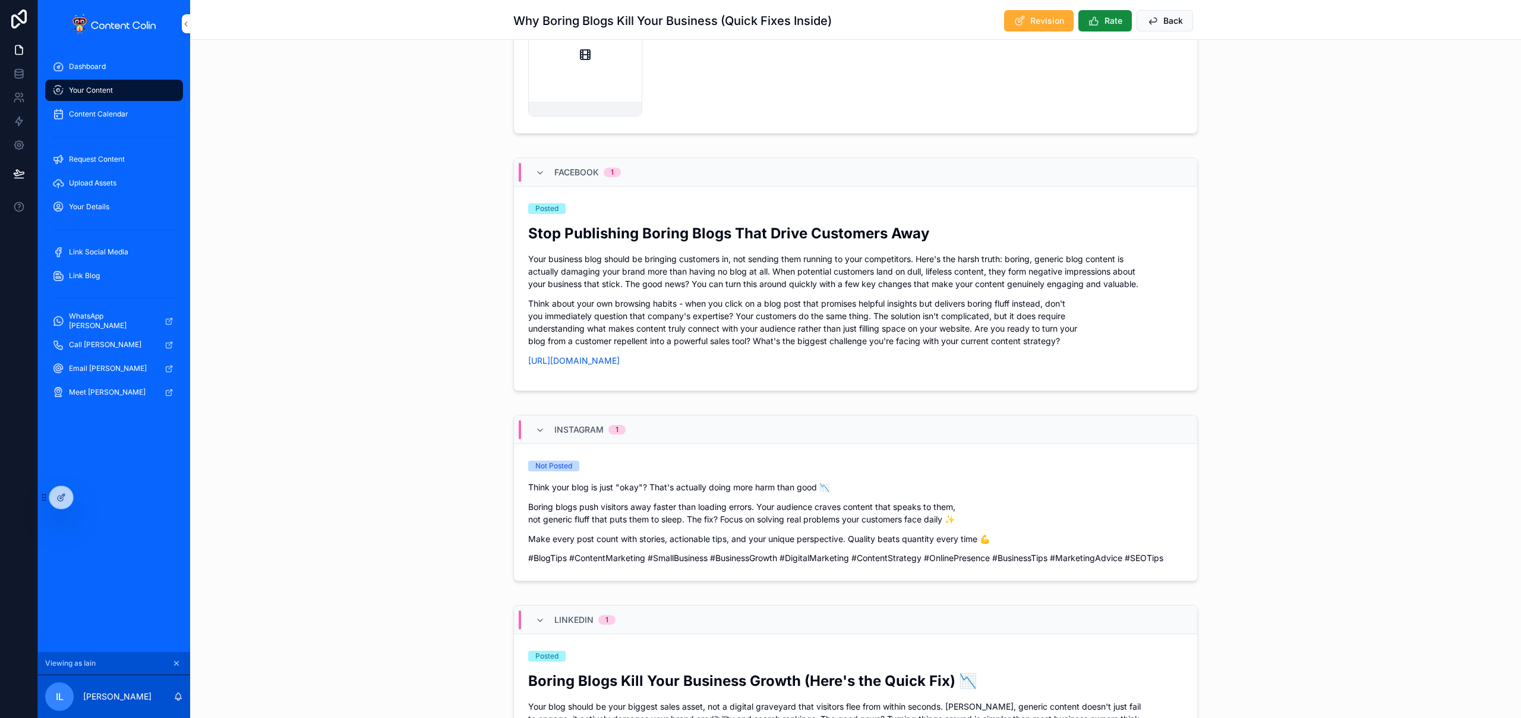
scroll to position [889, 0]
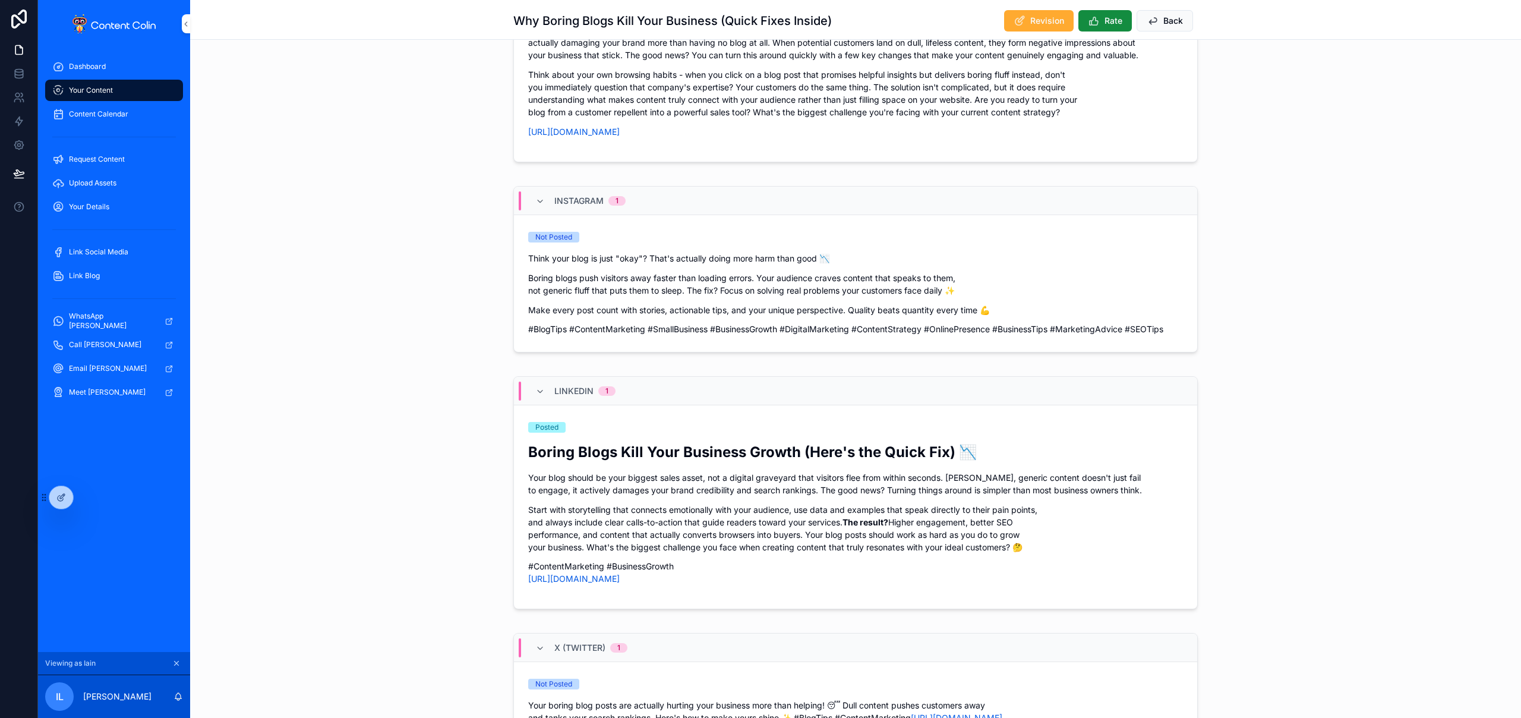
click at [715, 525] on p "Start with storytelling that connects emotionally with your audience, use data …" at bounding box center [855, 528] width 655 height 50
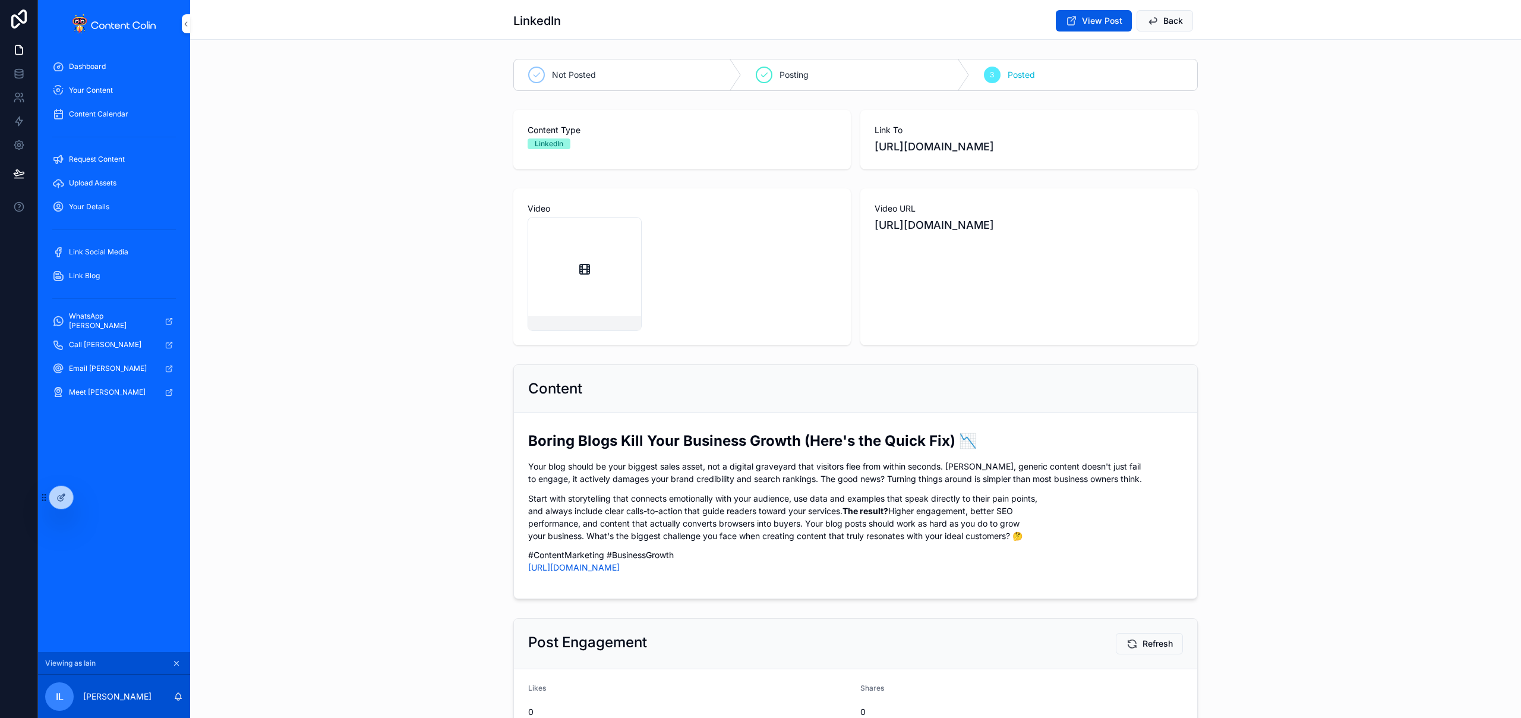
click at [555, 77] on span "Not Posted" at bounding box center [574, 75] width 44 height 12
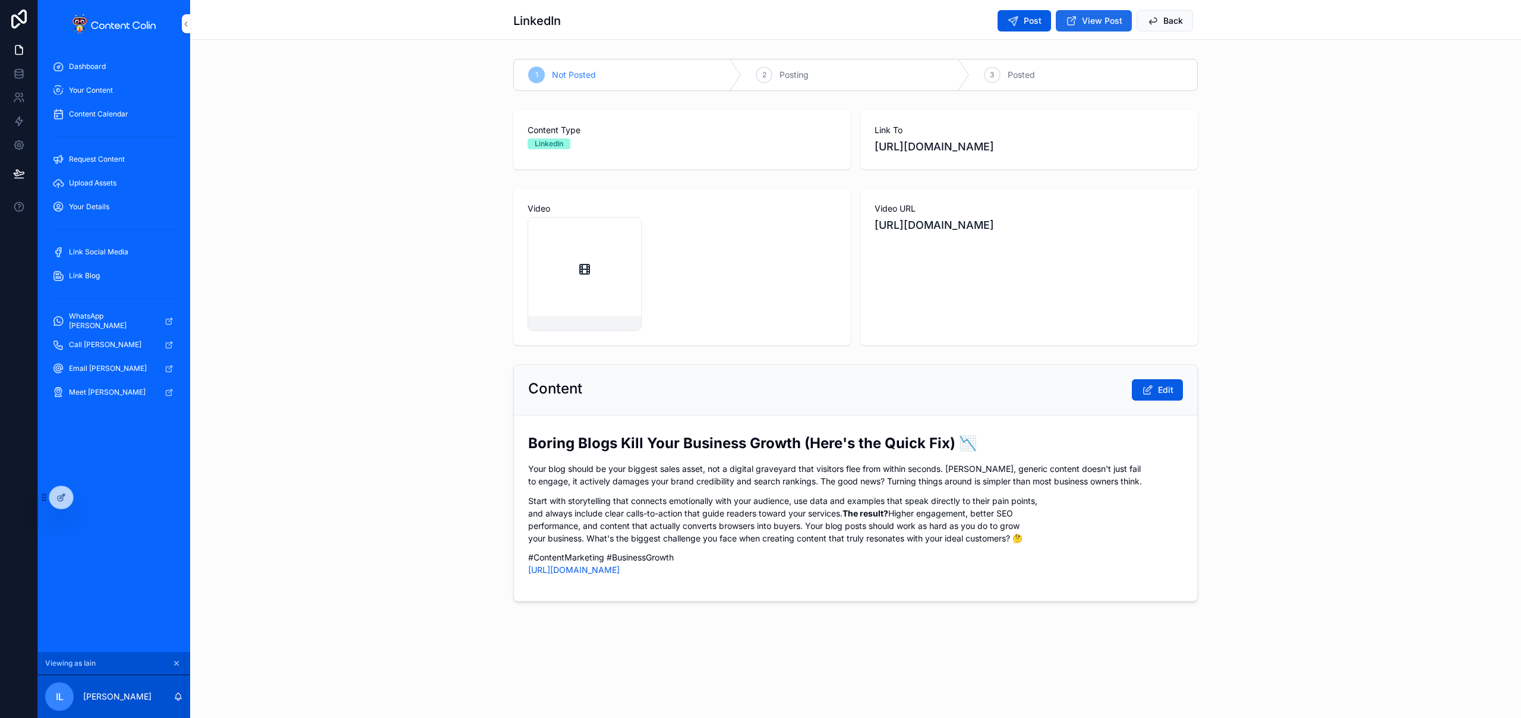
click at [1085, 20] on span "View Post" at bounding box center [1102, 21] width 40 height 12
click at [1026, 24] on span "Post" at bounding box center [1033, 21] width 18 height 12
click at [1101, 21] on span "View Post" at bounding box center [1102, 21] width 40 height 12
